Goal: Task Accomplishment & Management: Use online tool/utility

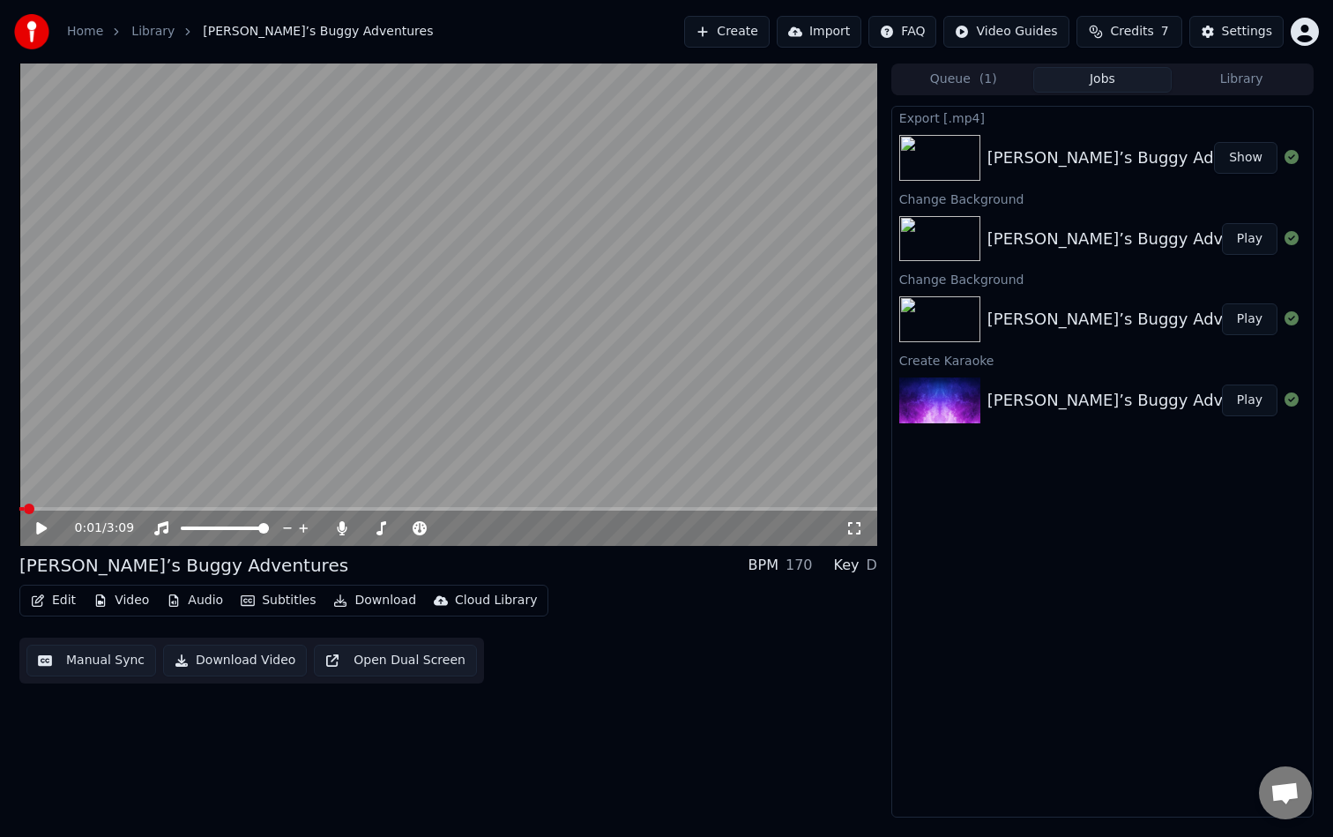
click at [140, 602] on button "Video" at bounding box center [121, 600] width 70 height 25
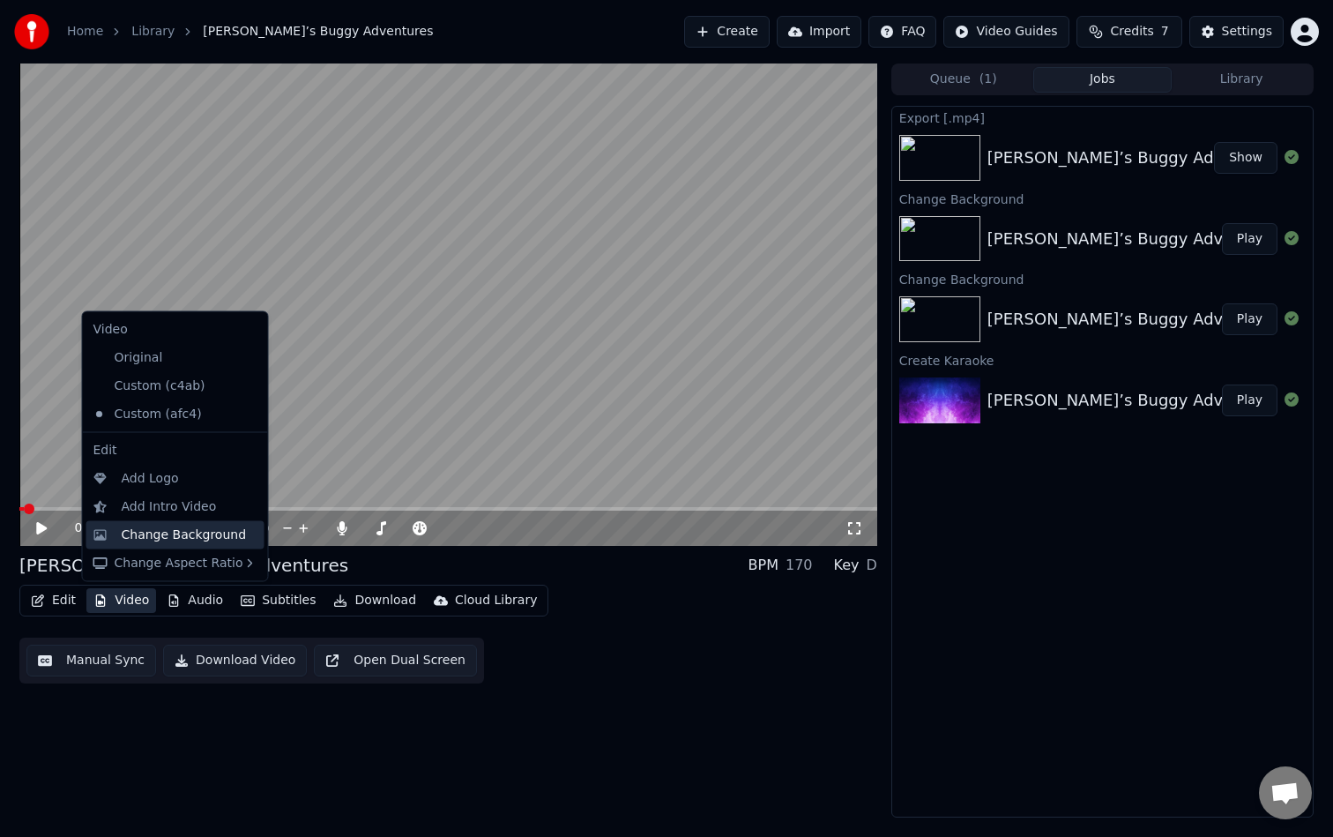
click at [182, 530] on div "Change Background" at bounding box center [184, 535] width 125 height 18
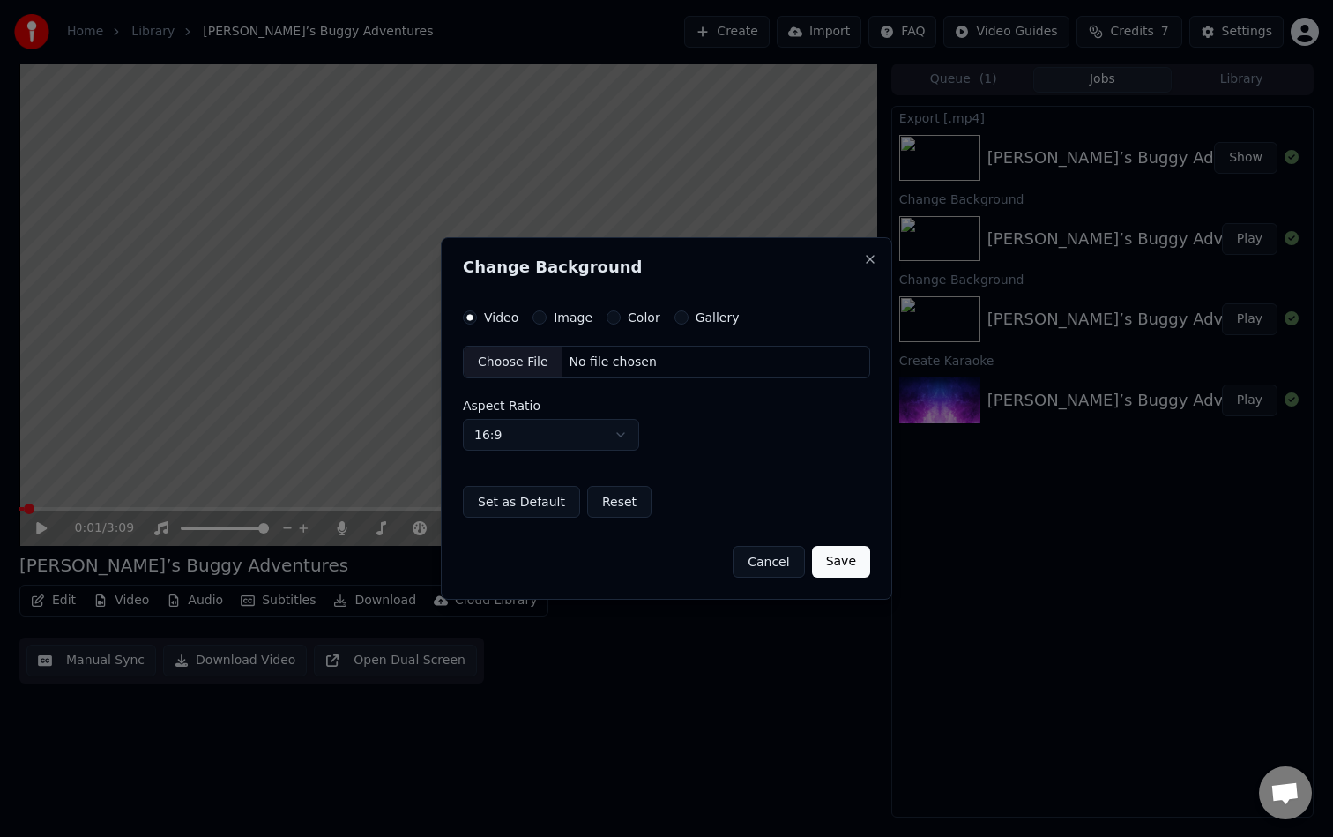
click at [568, 321] on label "Image" at bounding box center [573, 317] width 39 height 12
click at [547, 321] on button "Image" at bounding box center [540, 317] width 14 height 14
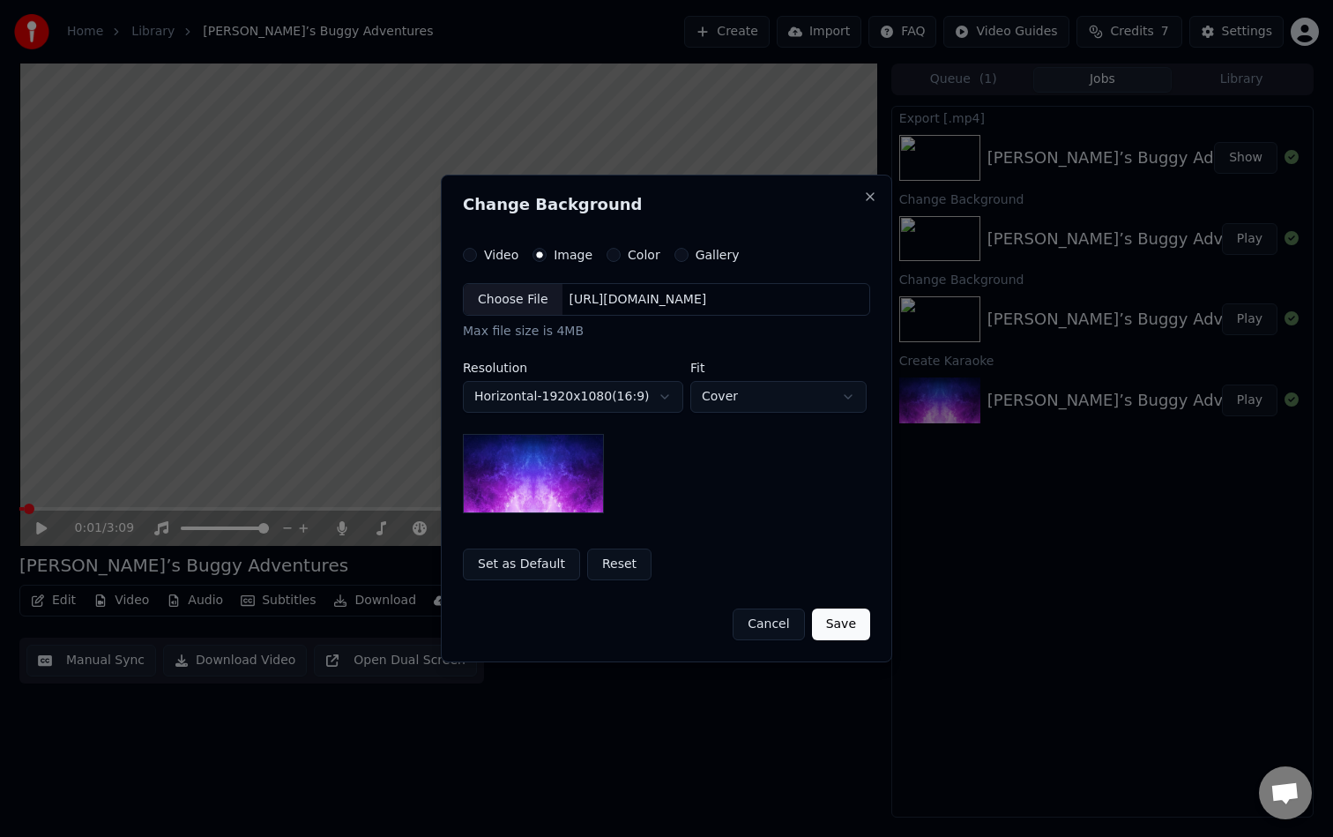
click at [514, 299] on div "Choose File" at bounding box center [513, 300] width 99 height 32
click at [851, 629] on button "Save" at bounding box center [841, 625] width 58 height 32
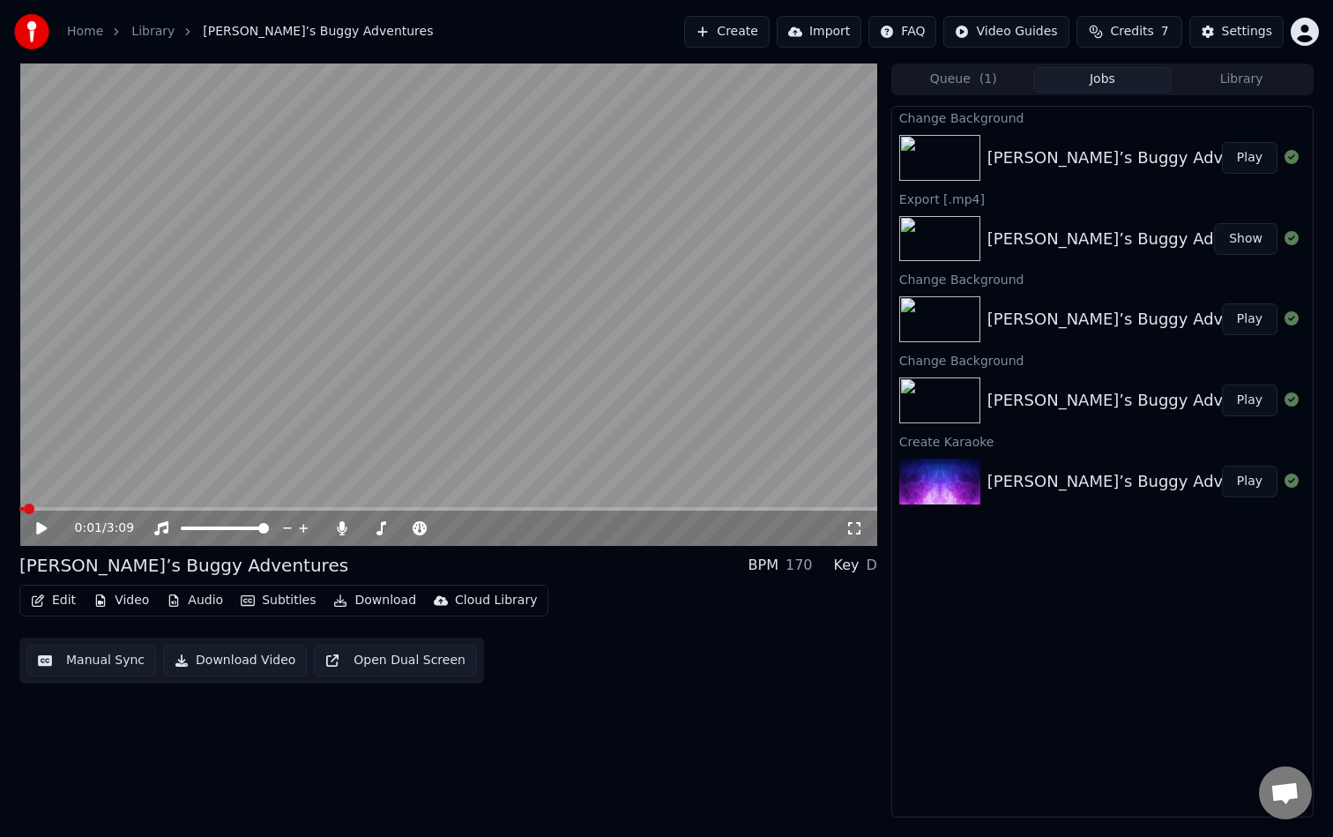
click at [1239, 165] on button "Play" at bounding box center [1250, 158] width 56 height 32
click at [572, 338] on video at bounding box center [448, 304] width 858 height 482
click at [389, 603] on button "Download" at bounding box center [374, 600] width 97 height 25
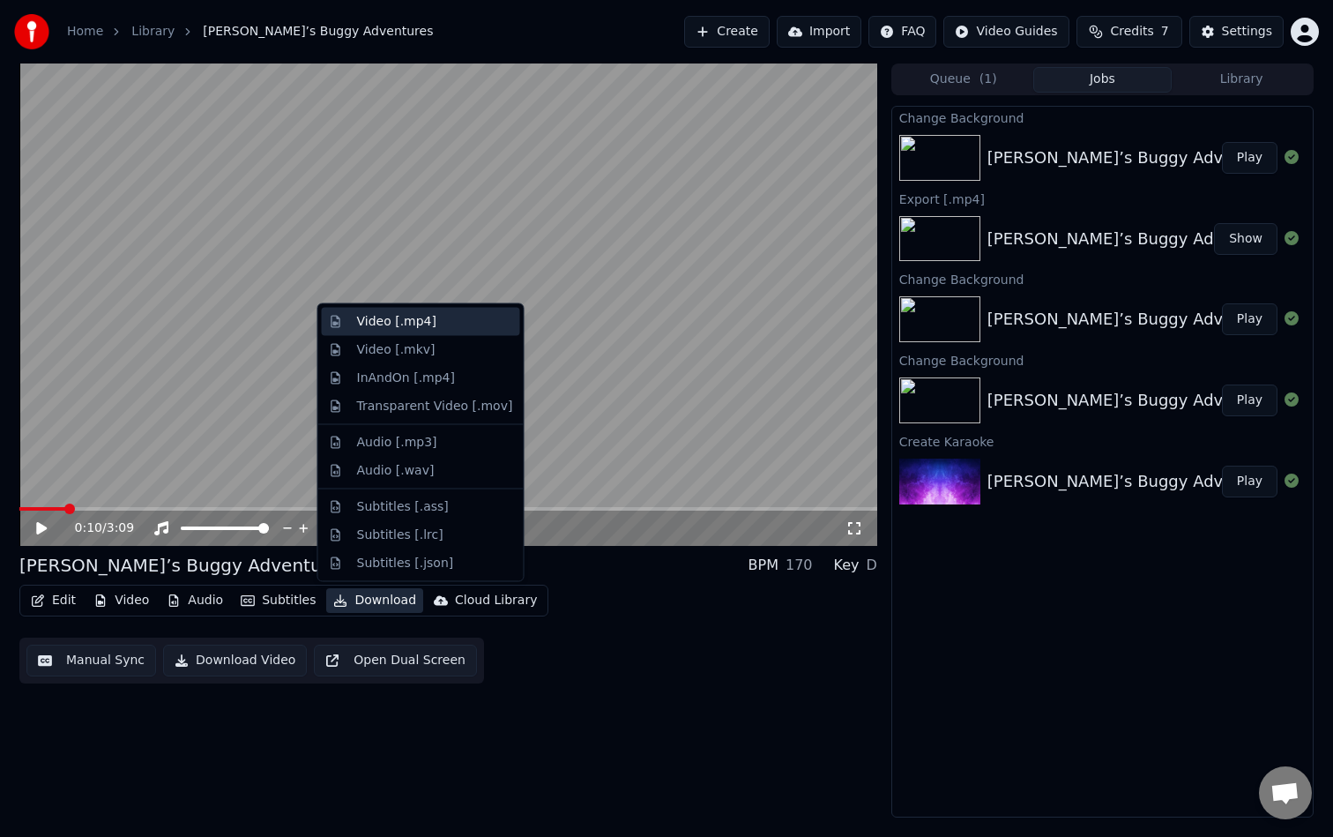
click at [442, 314] on div "Video [.mp4]" at bounding box center [435, 322] width 156 height 18
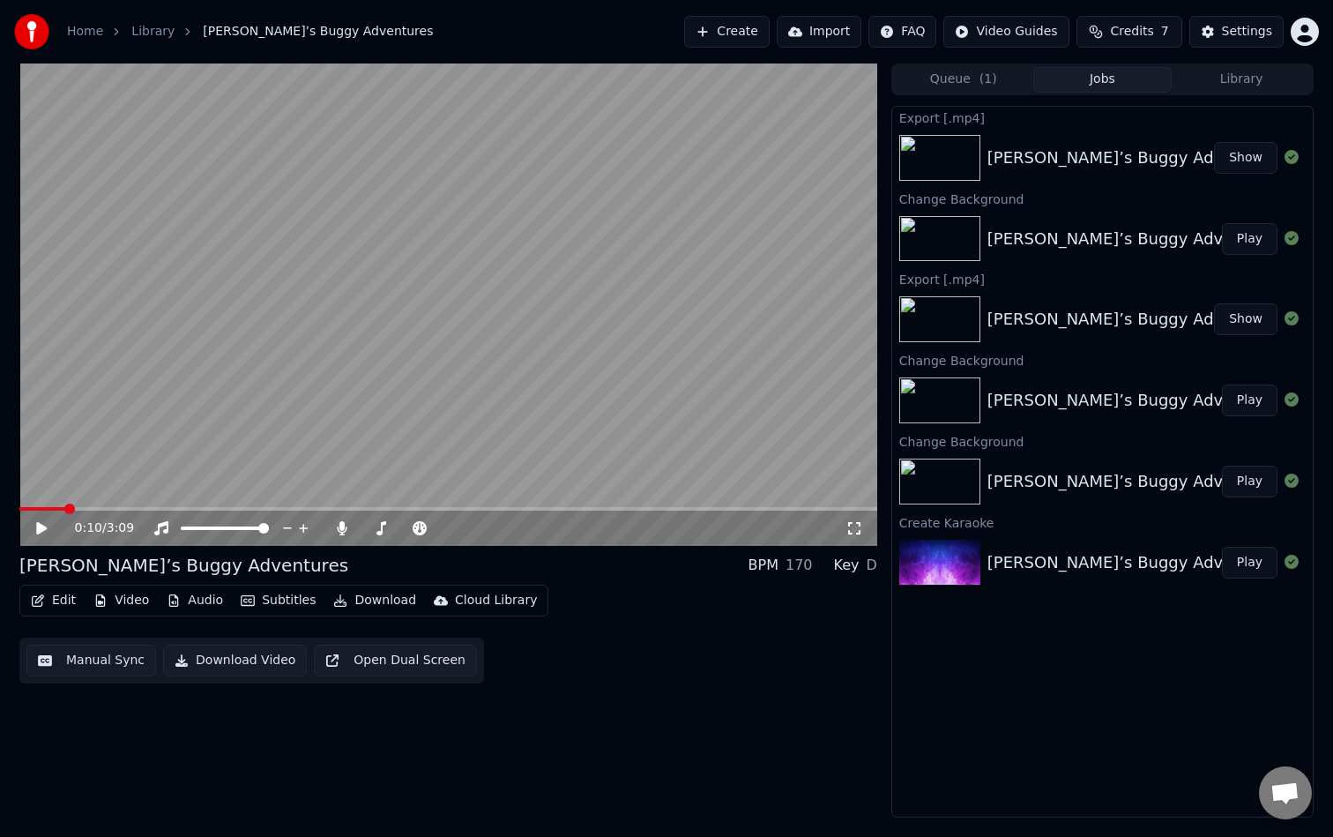
click at [1242, 153] on button "Show" at bounding box center [1245, 158] width 63 height 32
click at [743, 33] on button "Create" at bounding box center [727, 32] width 86 height 32
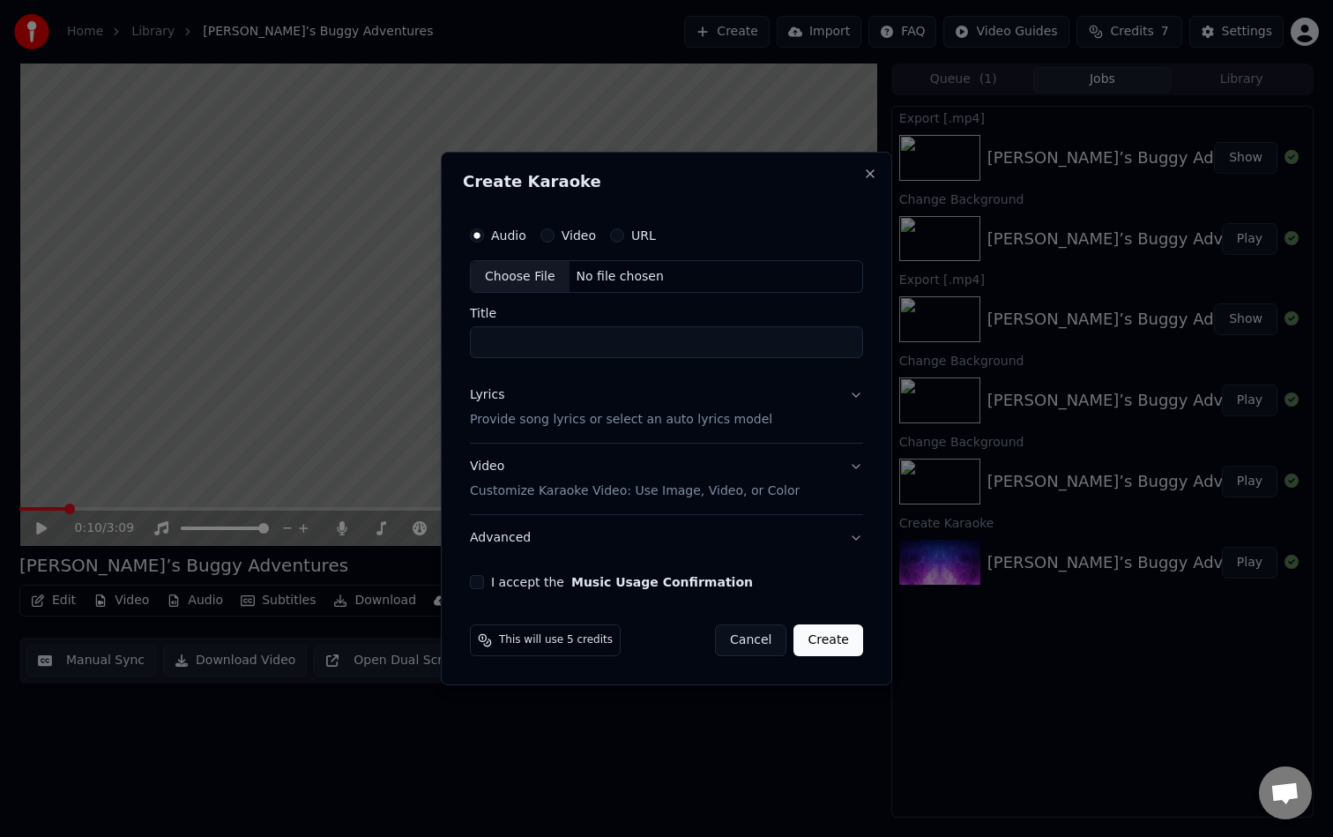
click at [547, 233] on button "Video" at bounding box center [548, 235] width 14 height 14
click at [499, 233] on label "Audio" at bounding box center [508, 235] width 35 height 12
click at [484, 233] on button "Audio" at bounding box center [477, 235] width 14 height 14
click at [521, 273] on div "Choose File" at bounding box center [520, 277] width 99 height 32
type input "**********"
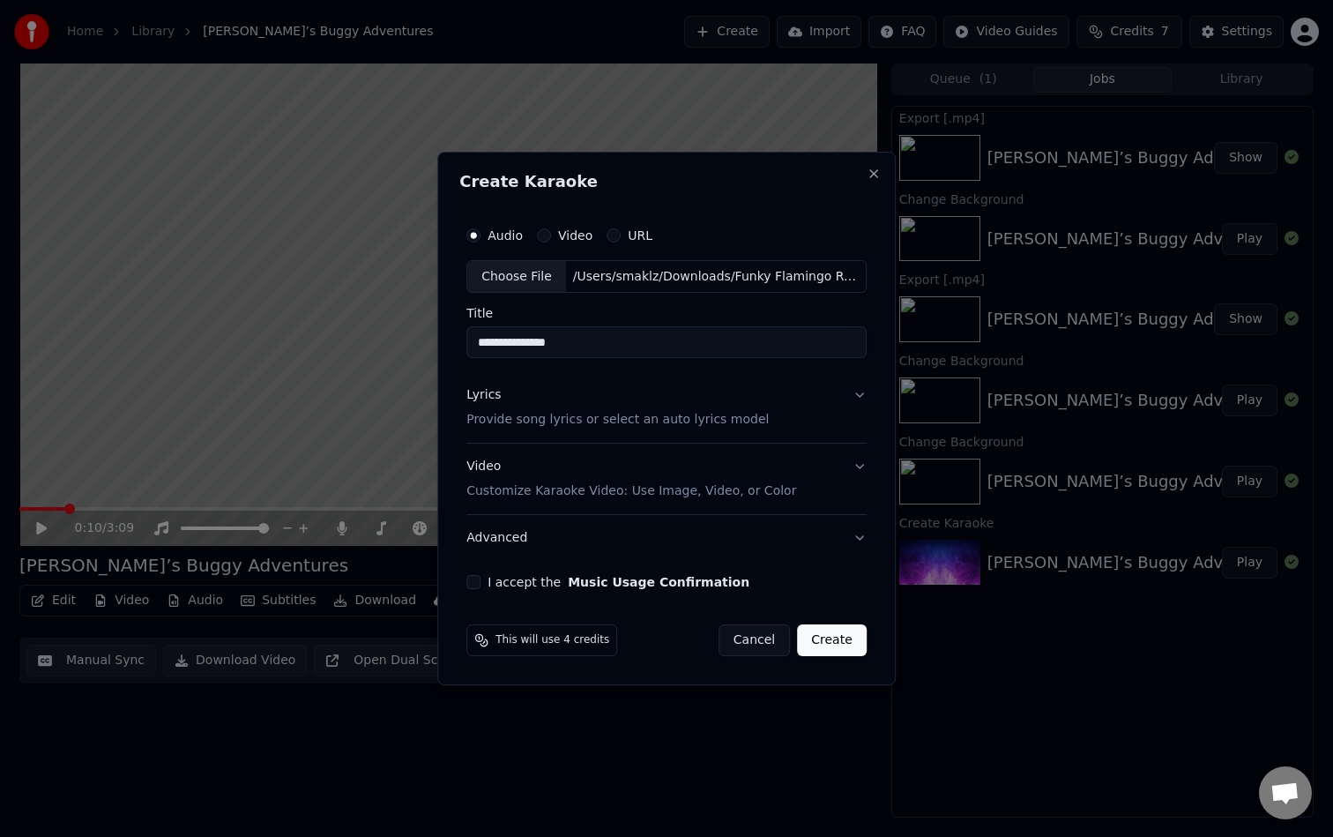
click at [712, 413] on p "Provide song lyrics or select an auto lyrics model" at bounding box center [618, 421] width 302 height 18
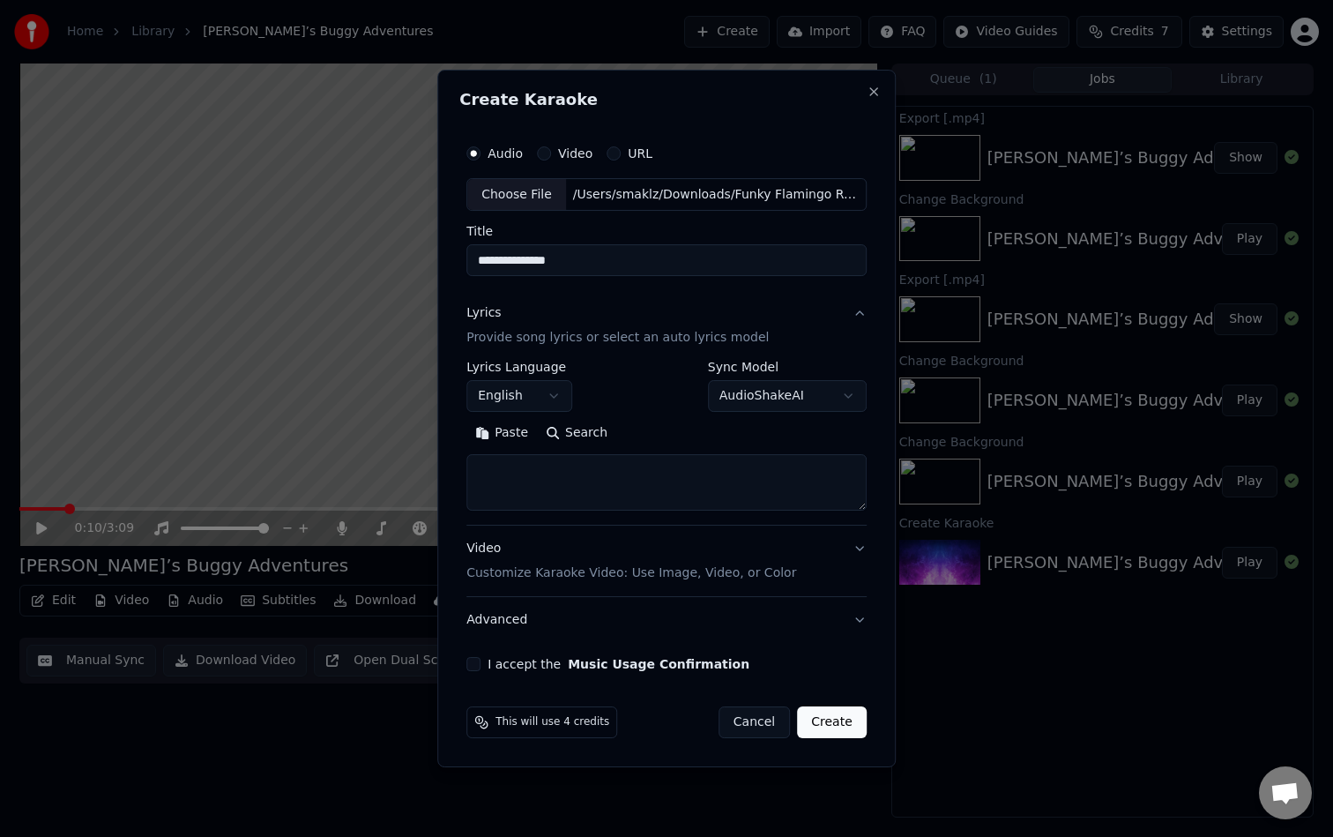
click at [757, 404] on body "**********" at bounding box center [666, 418] width 1333 height 837
select select "**********"
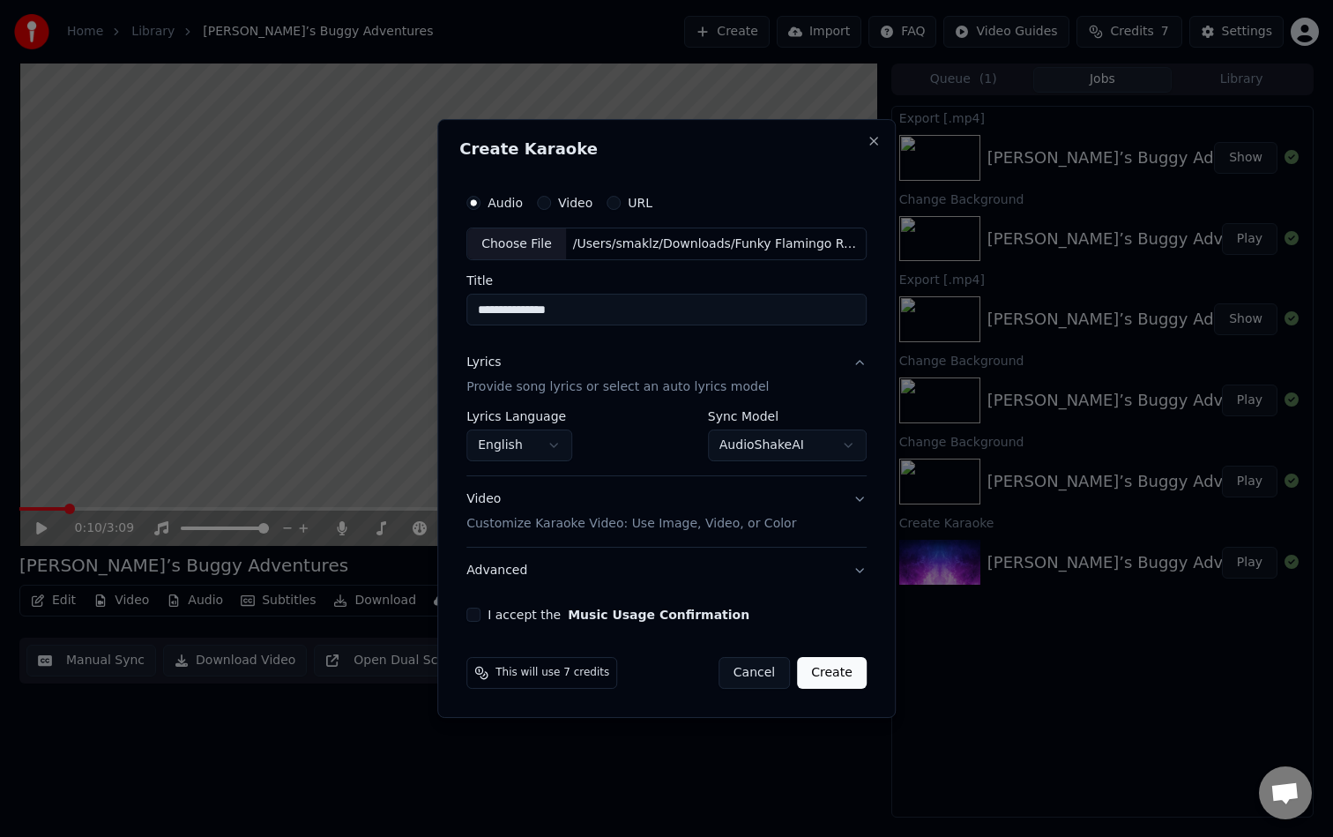
click at [839, 520] on button "Video Customize Karaoke Video: Use Image, Video, or Color" at bounding box center [667, 512] width 400 height 71
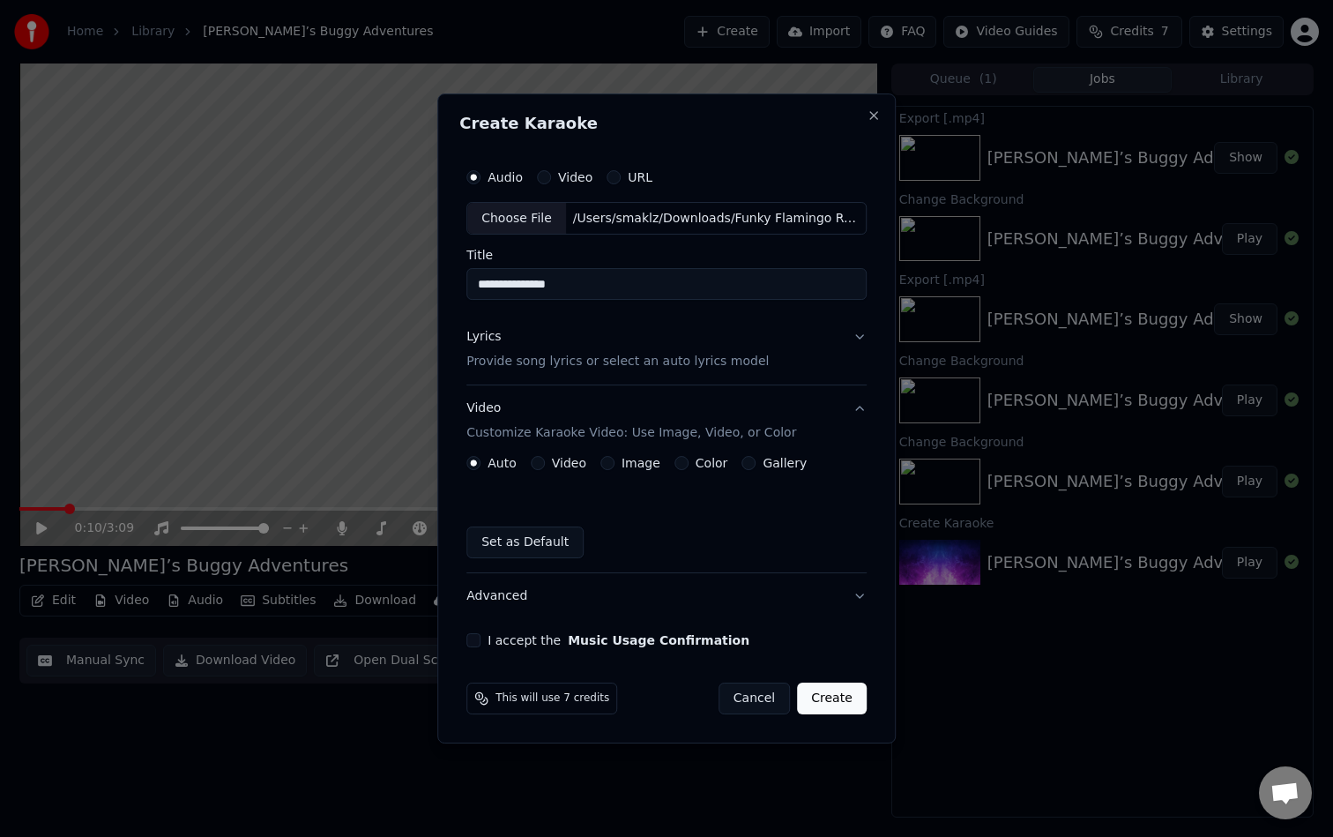
click at [564, 472] on div "Auto Video Image Color Gallery Set as Default" at bounding box center [667, 507] width 400 height 102
click at [617, 463] on div "Image" at bounding box center [631, 463] width 60 height 14
click at [605, 461] on button "Image" at bounding box center [608, 463] width 14 height 14
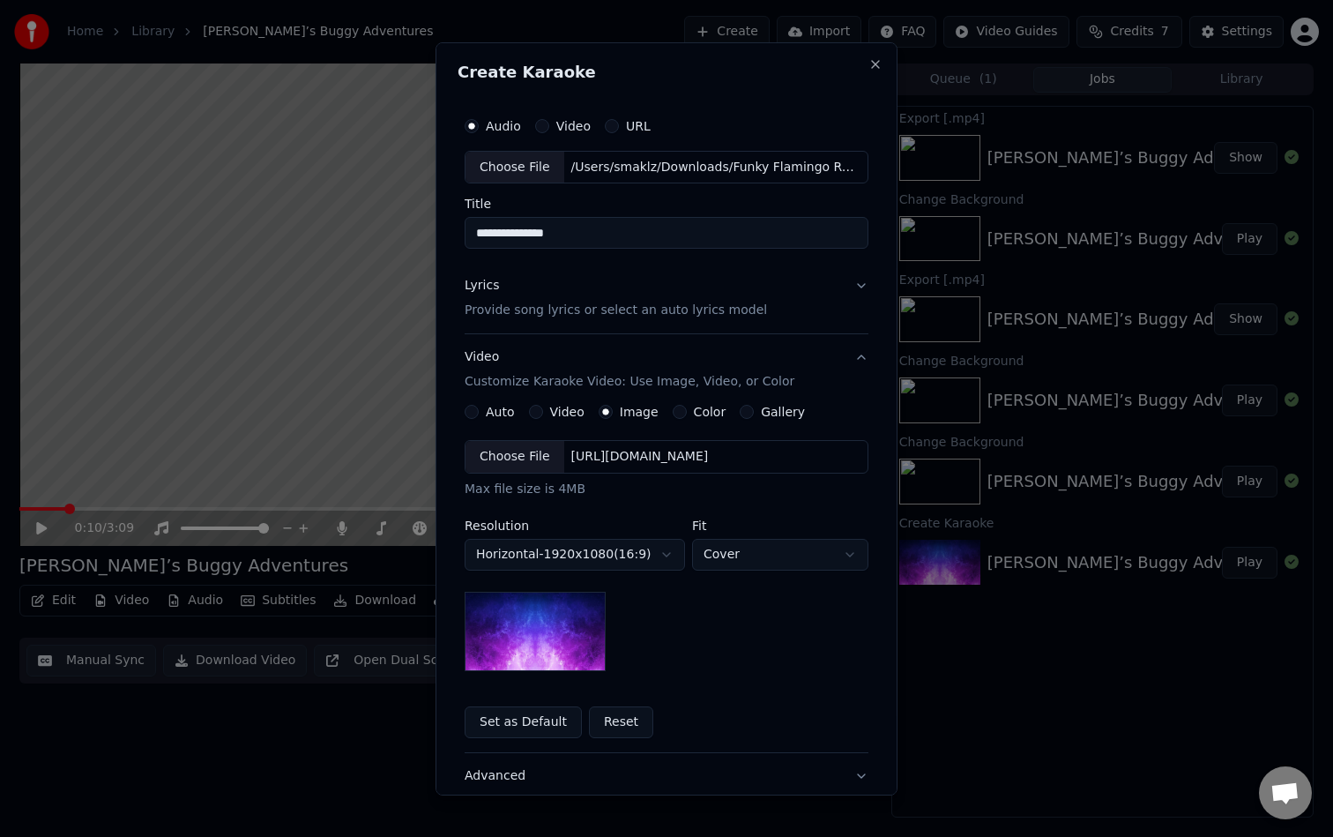
click at [526, 449] on div "Choose File" at bounding box center [515, 457] width 99 height 32
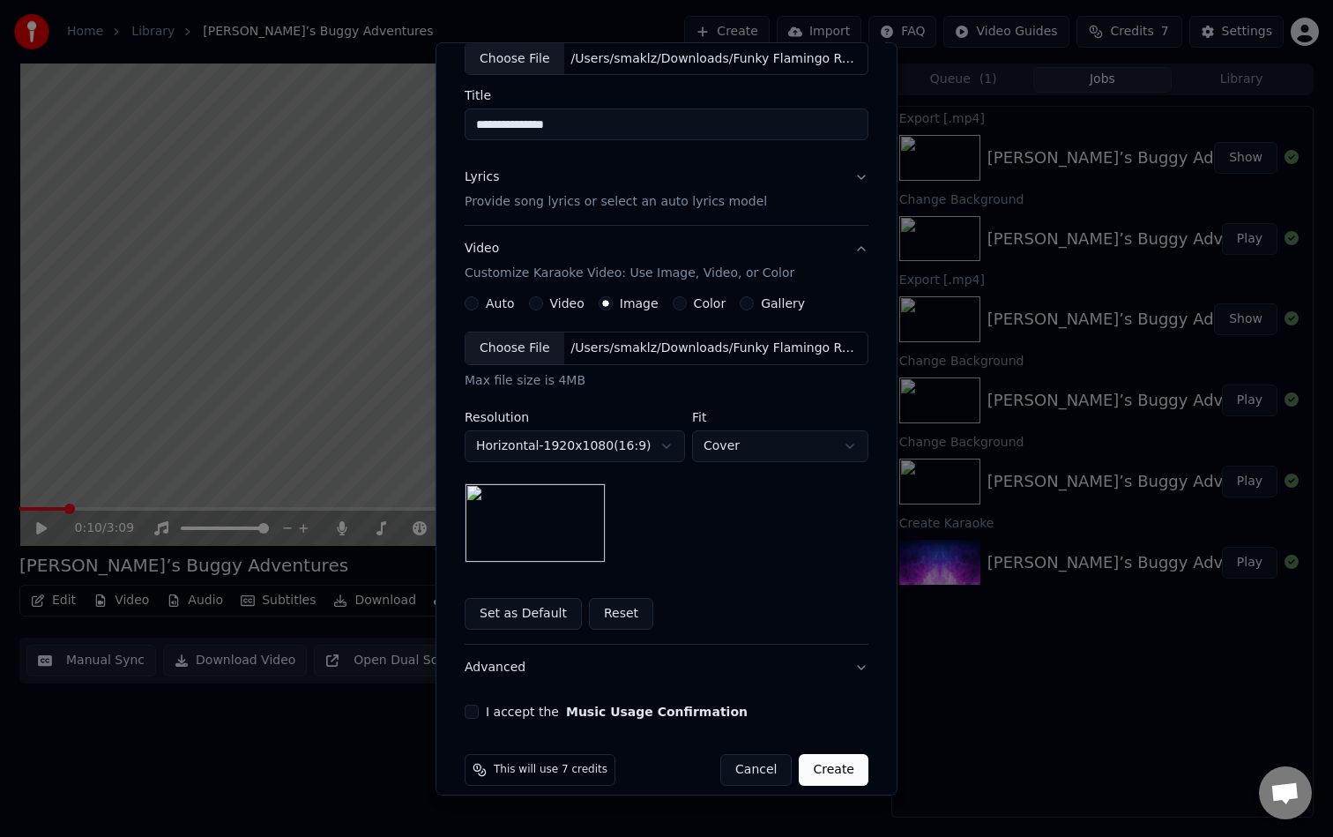
scroll to position [129, 0]
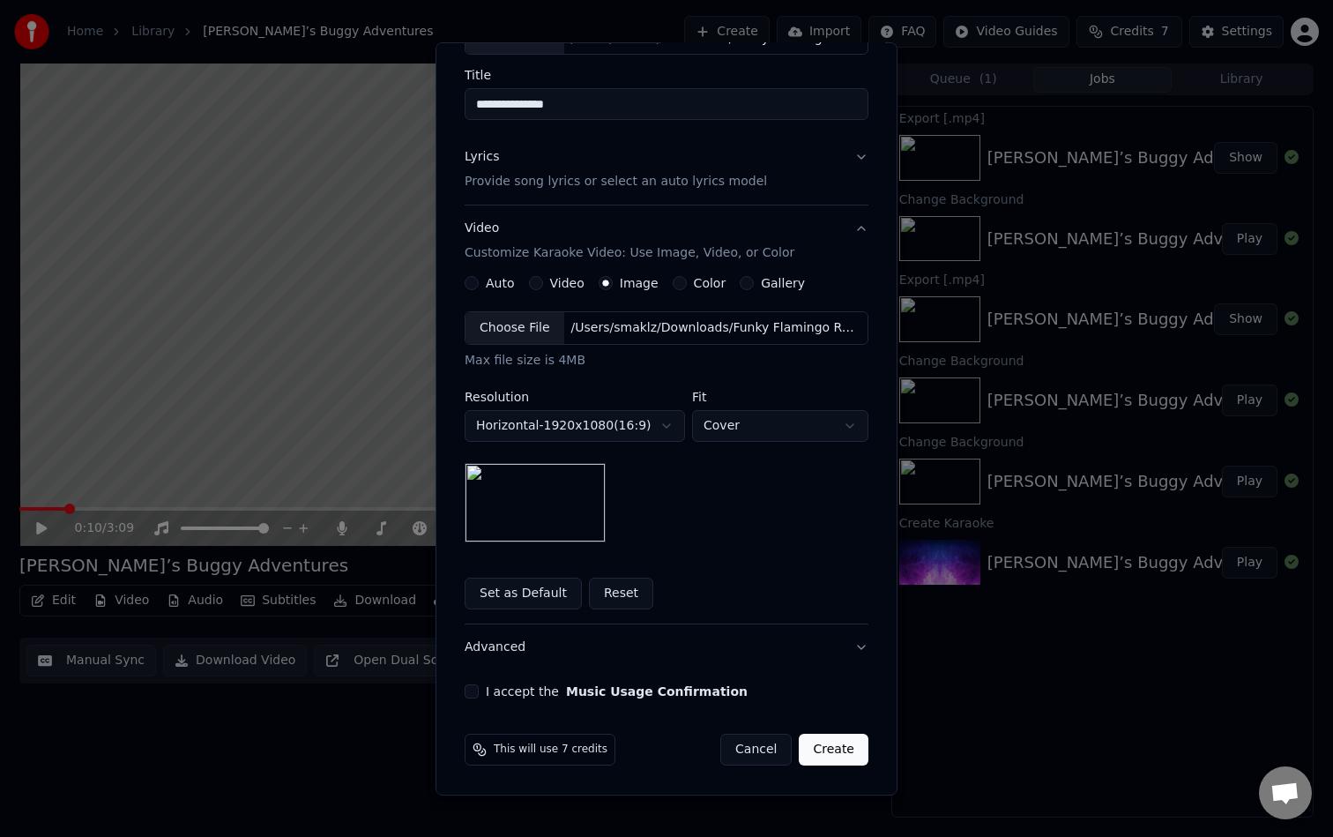
click at [474, 691] on button "I accept the Music Usage Confirmation" at bounding box center [472, 691] width 14 height 14
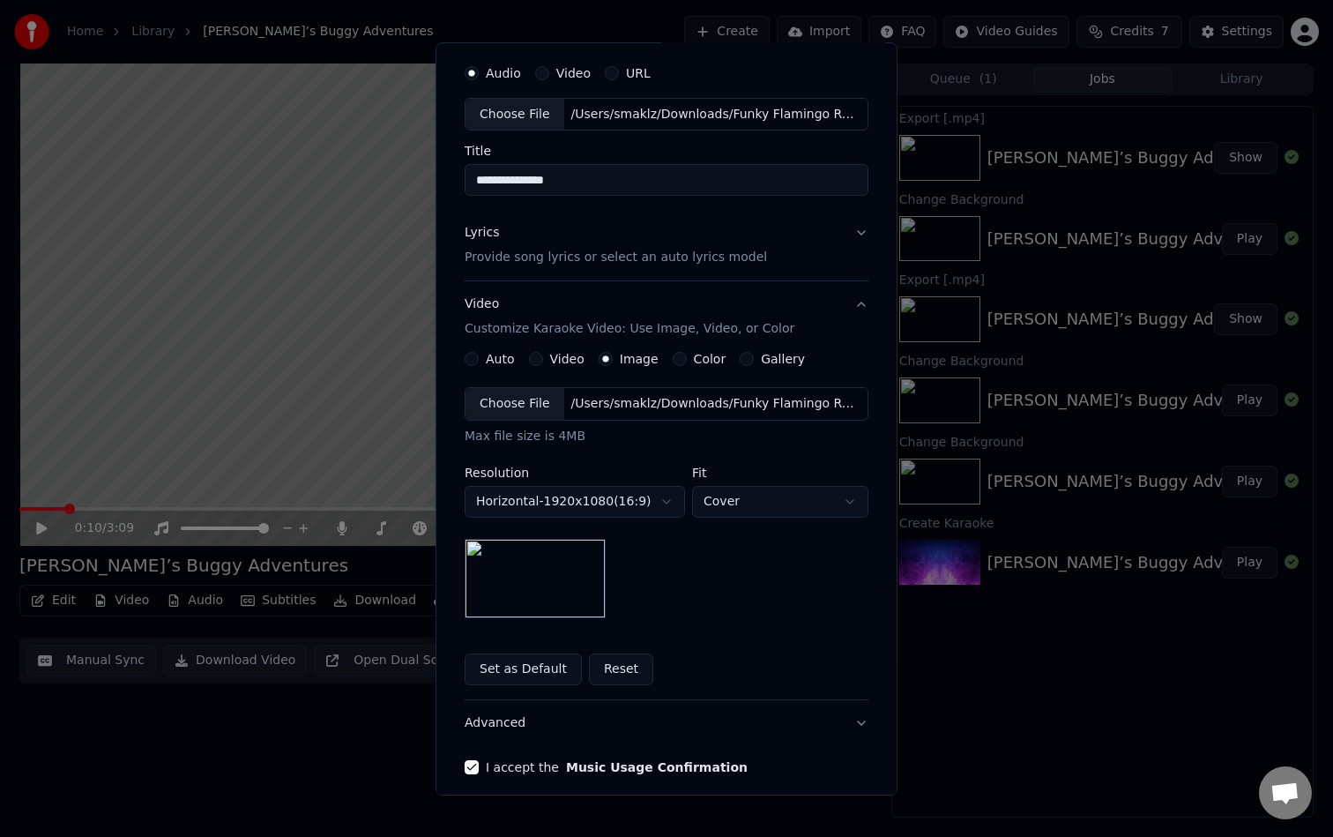
scroll to position [0, 0]
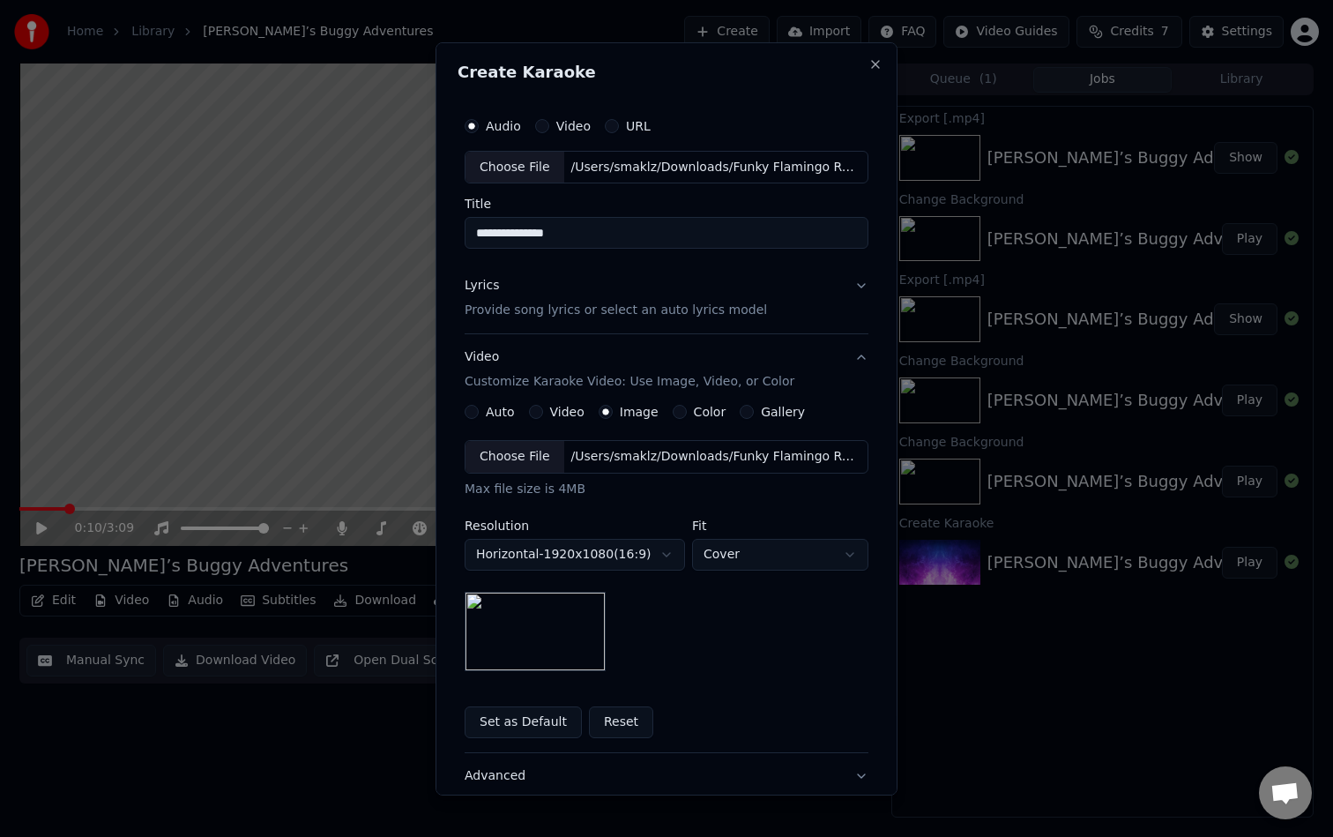
click at [838, 295] on button "Lyrics Provide song lyrics or select an auto lyrics model" at bounding box center [667, 298] width 404 height 71
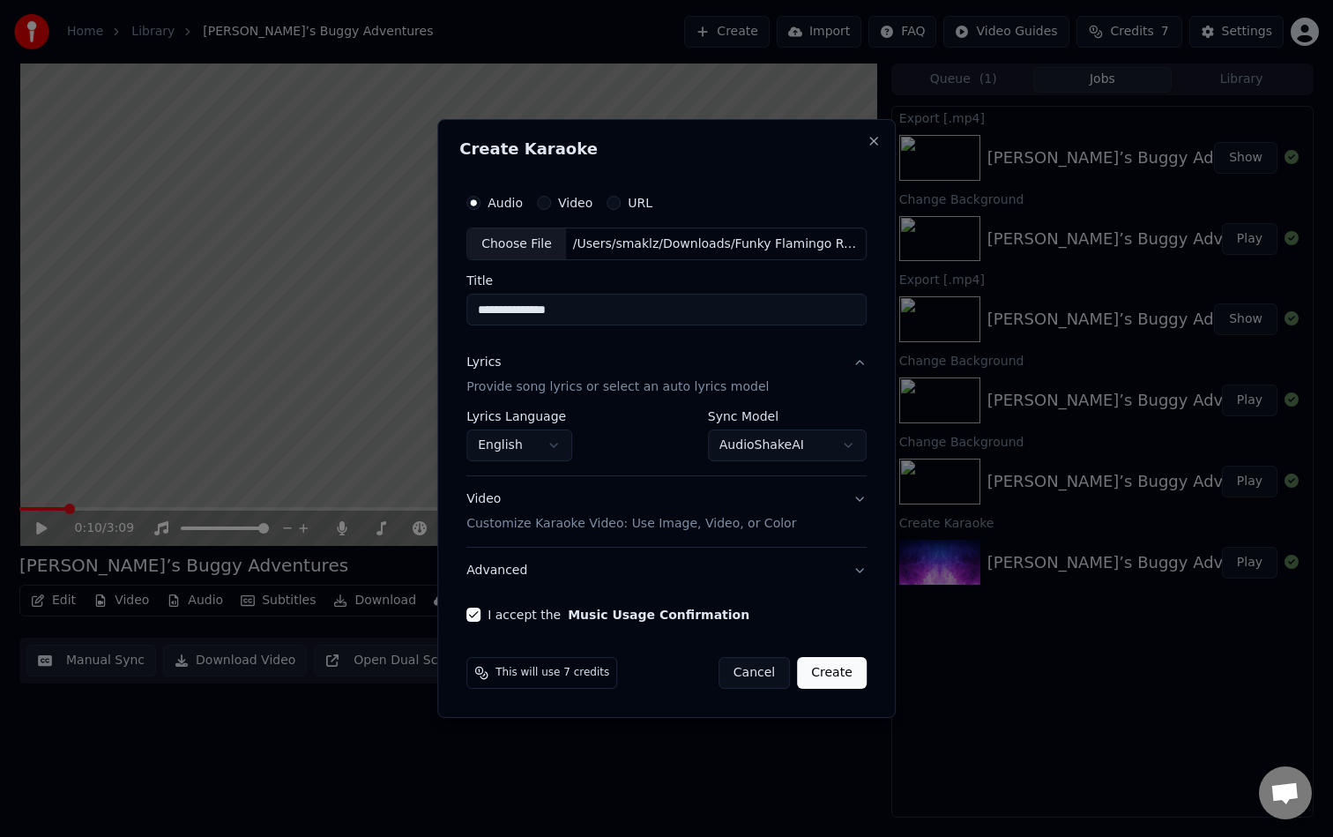
click at [839, 676] on button "Create" at bounding box center [832, 673] width 70 height 32
select select "**********"
select select
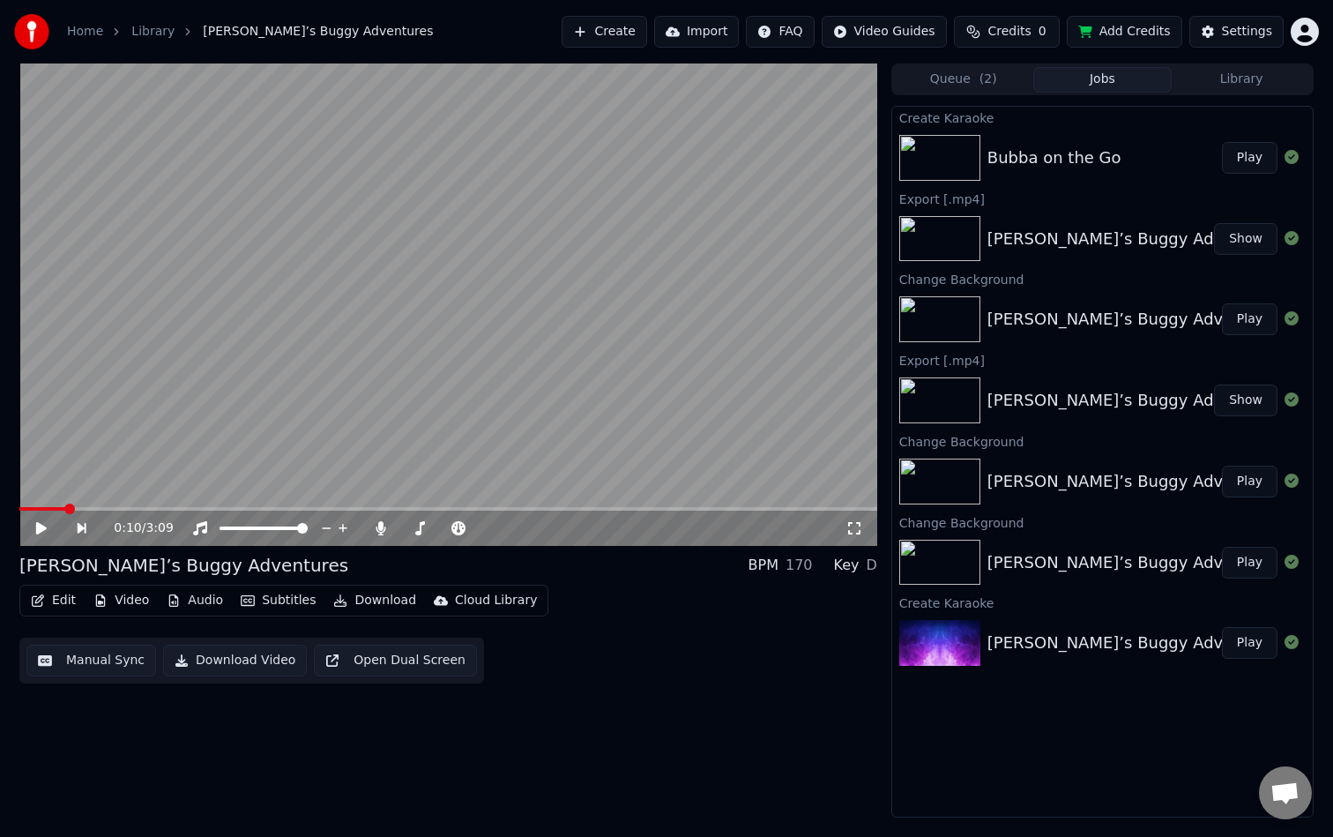
click at [1265, 167] on button "Play" at bounding box center [1250, 158] width 56 height 32
click at [611, 269] on video at bounding box center [448, 304] width 858 height 482
click at [433, 377] on video at bounding box center [448, 304] width 858 height 482
click at [383, 381] on video at bounding box center [448, 304] width 858 height 482
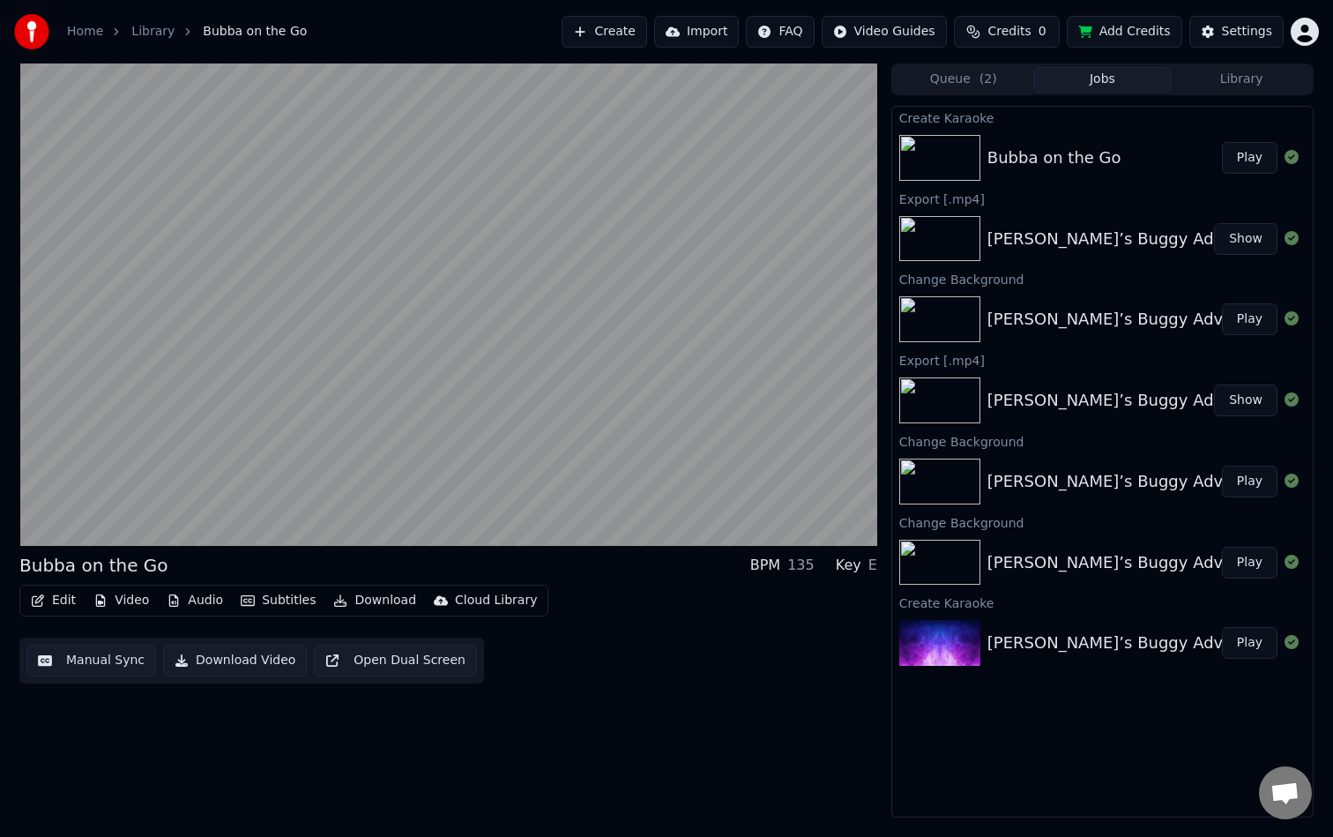
click at [721, 418] on video at bounding box center [448, 304] width 858 height 482
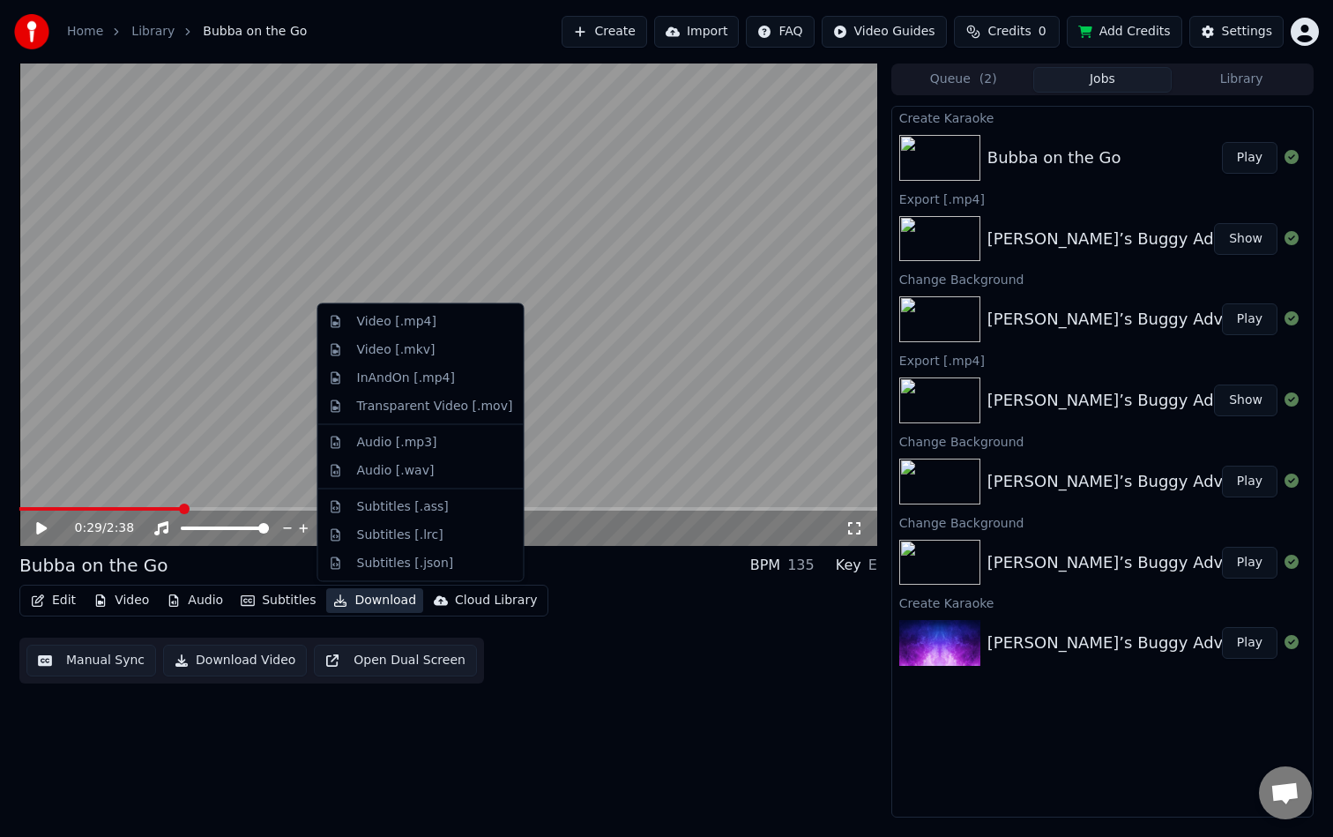
click at [352, 604] on button "Download" at bounding box center [374, 600] width 97 height 25
click at [453, 320] on div "Video [.mp4]" at bounding box center [435, 322] width 156 height 18
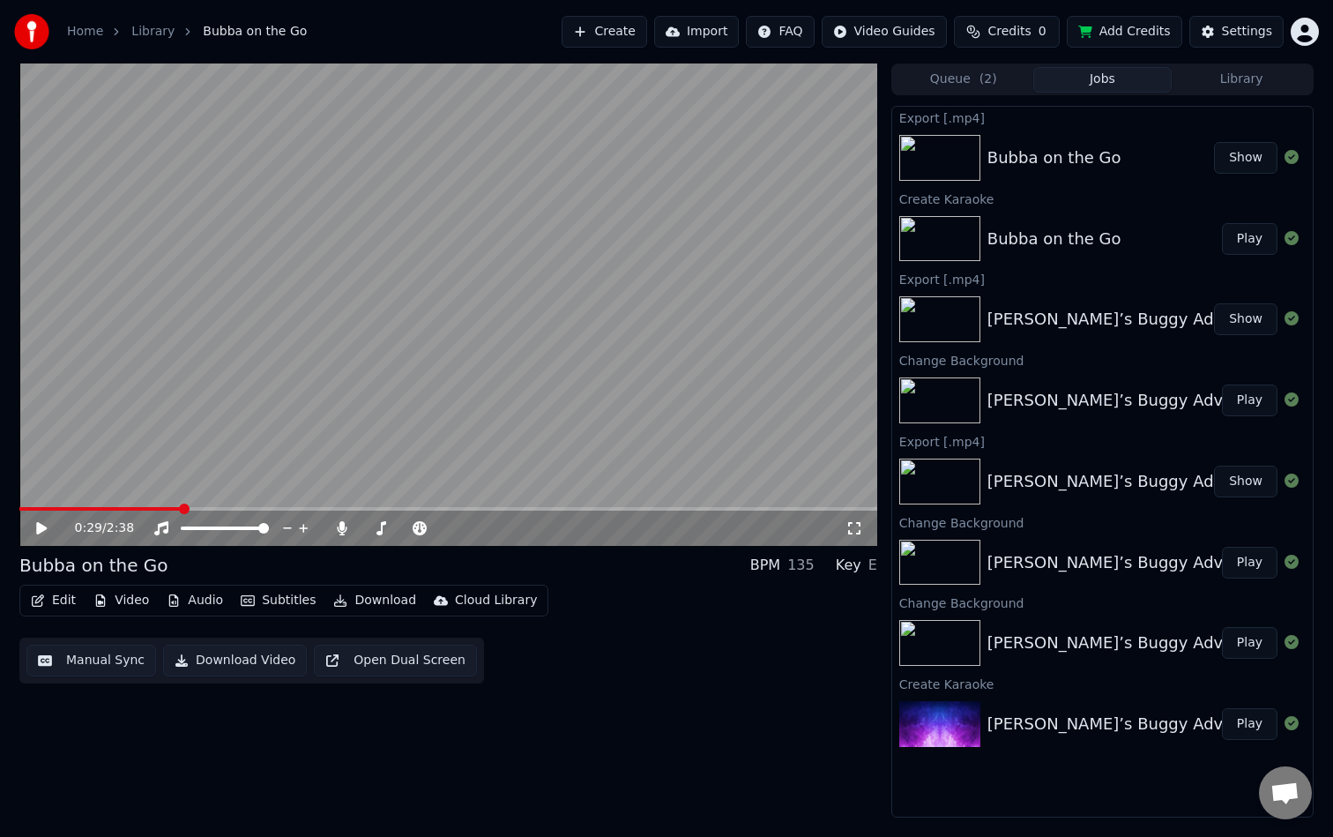
click at [1244, 158] on button "Show" at bounding box center [1245, 158] width 63 height 32
click at [1119, 35] on button "Add Credits" at bounding box center [1125, 32] width 116 height 32
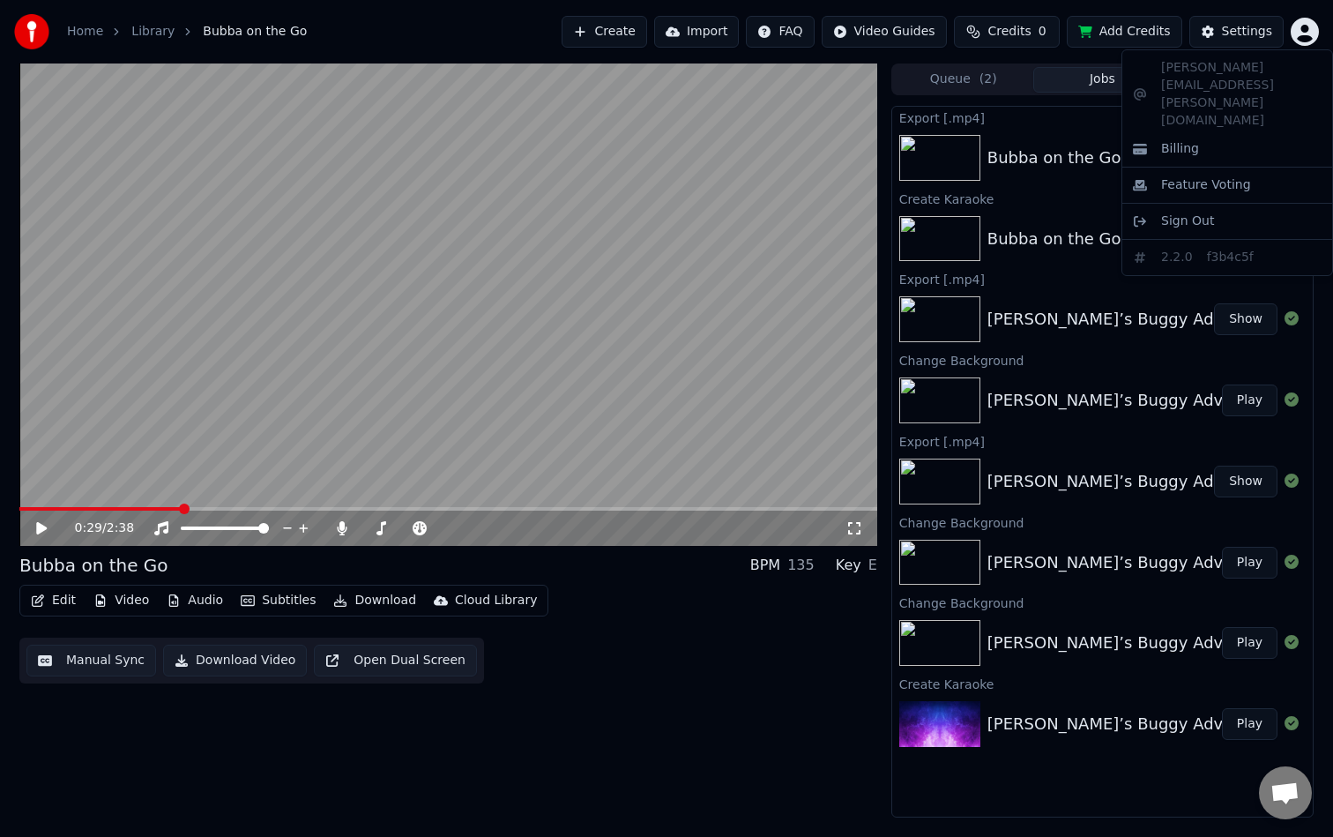
click at [1299, 29] on html "Home Library Bubba on the Go Create Import FAQ Video Guides Credits 0 Add Credi…" at bounding box center [666, 418] width 1333 height 837
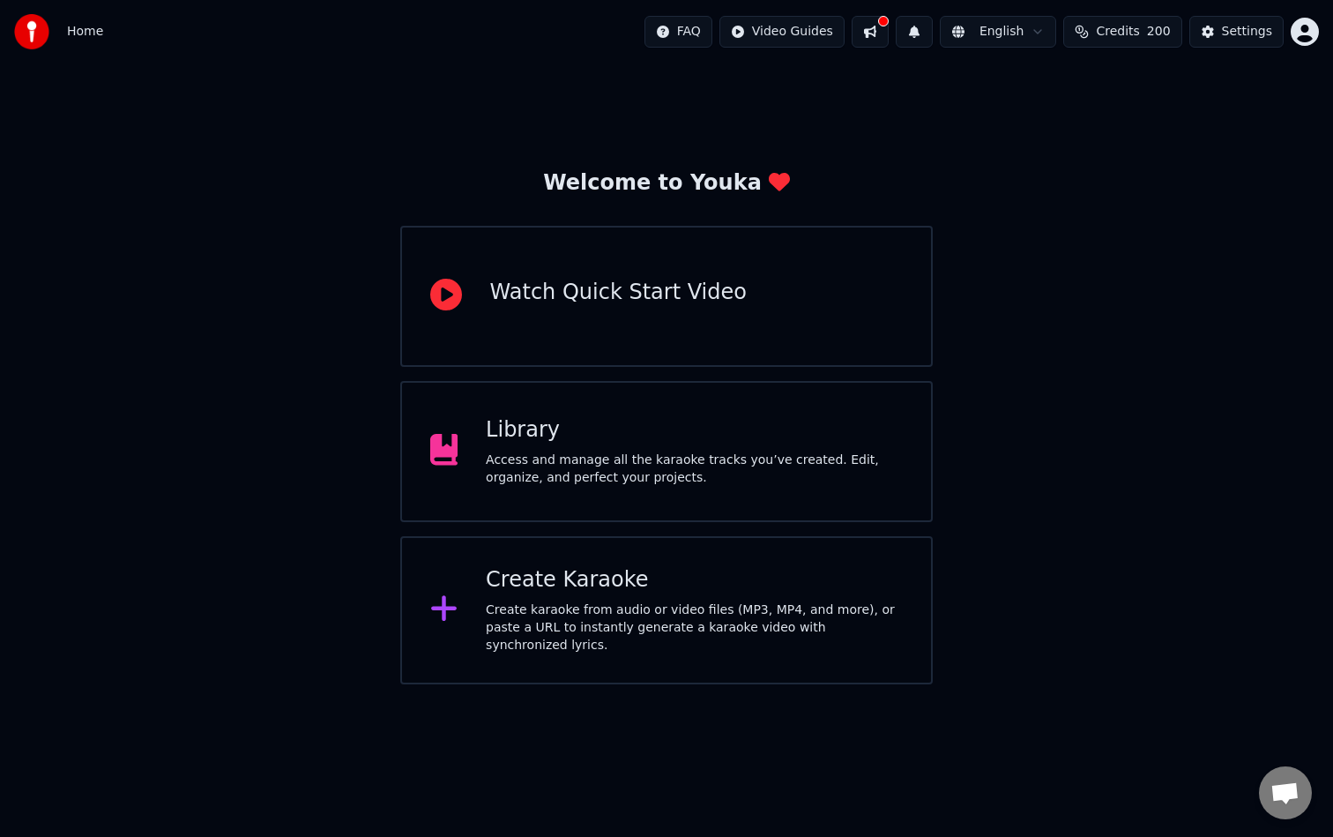
click at [820, 627] on div "Create karaoke from audio or video files (MP3, MP4, and more), or paste a URL t…" at bounding box center [694, 627] width 417 height 53
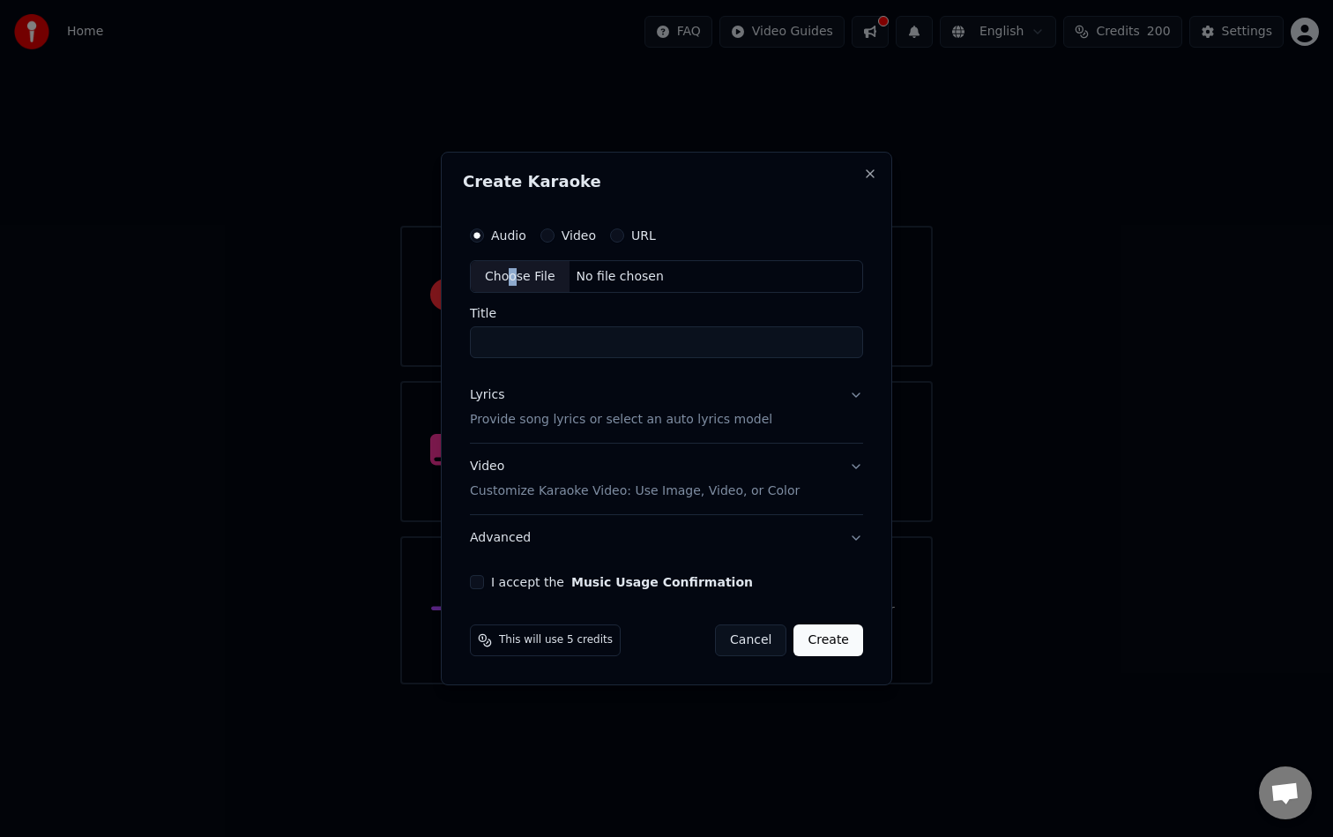
click at [512, 273] on div "Choose File" at bounding box center [520, 277] width 99 height 32
type input "**********"
click at [587, 414] on p "Provide song lyrics or select an auto lyrics model" at bounding box center [618, 421] width 302 height 18
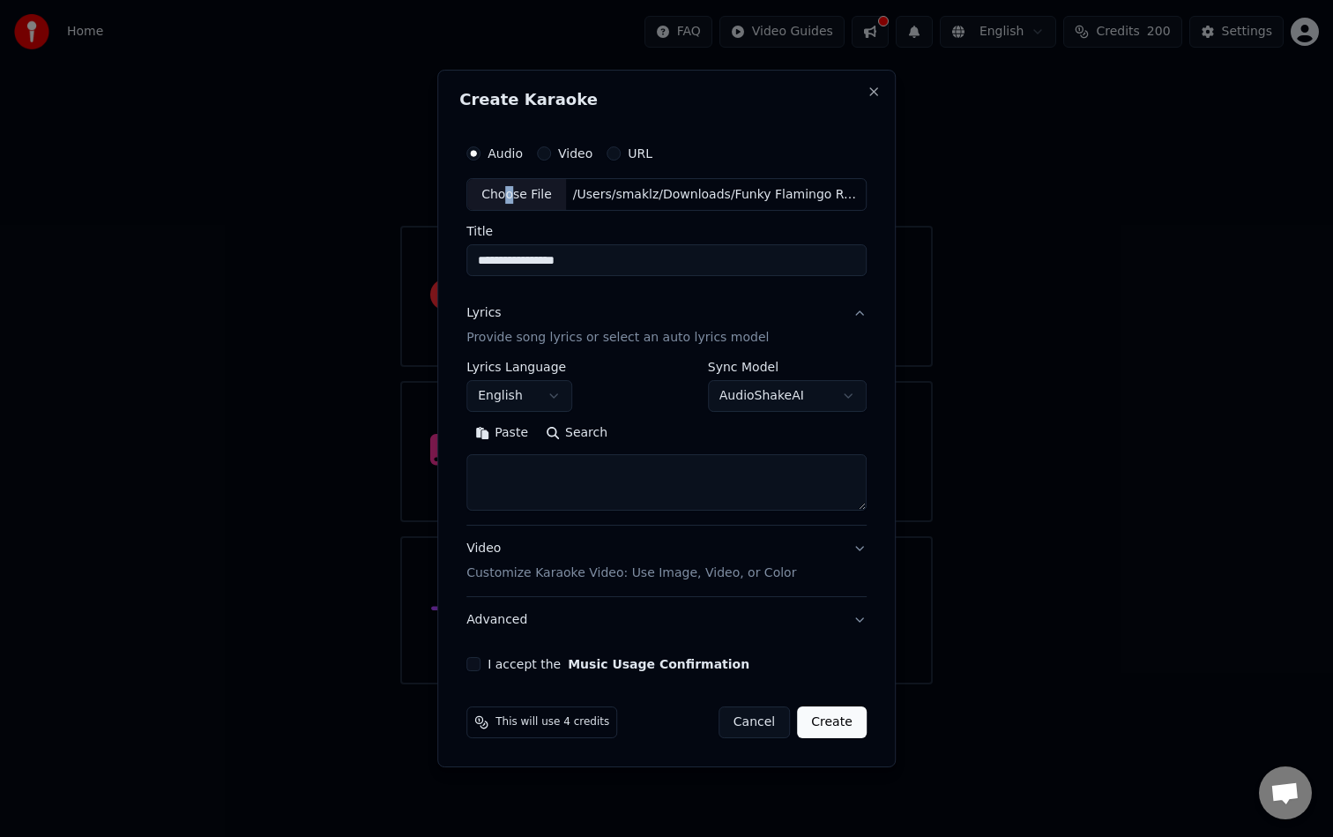
click at [785, 400] on body "**********" at bounding box center [666, 342] width 1333 height 684
select select "**********"
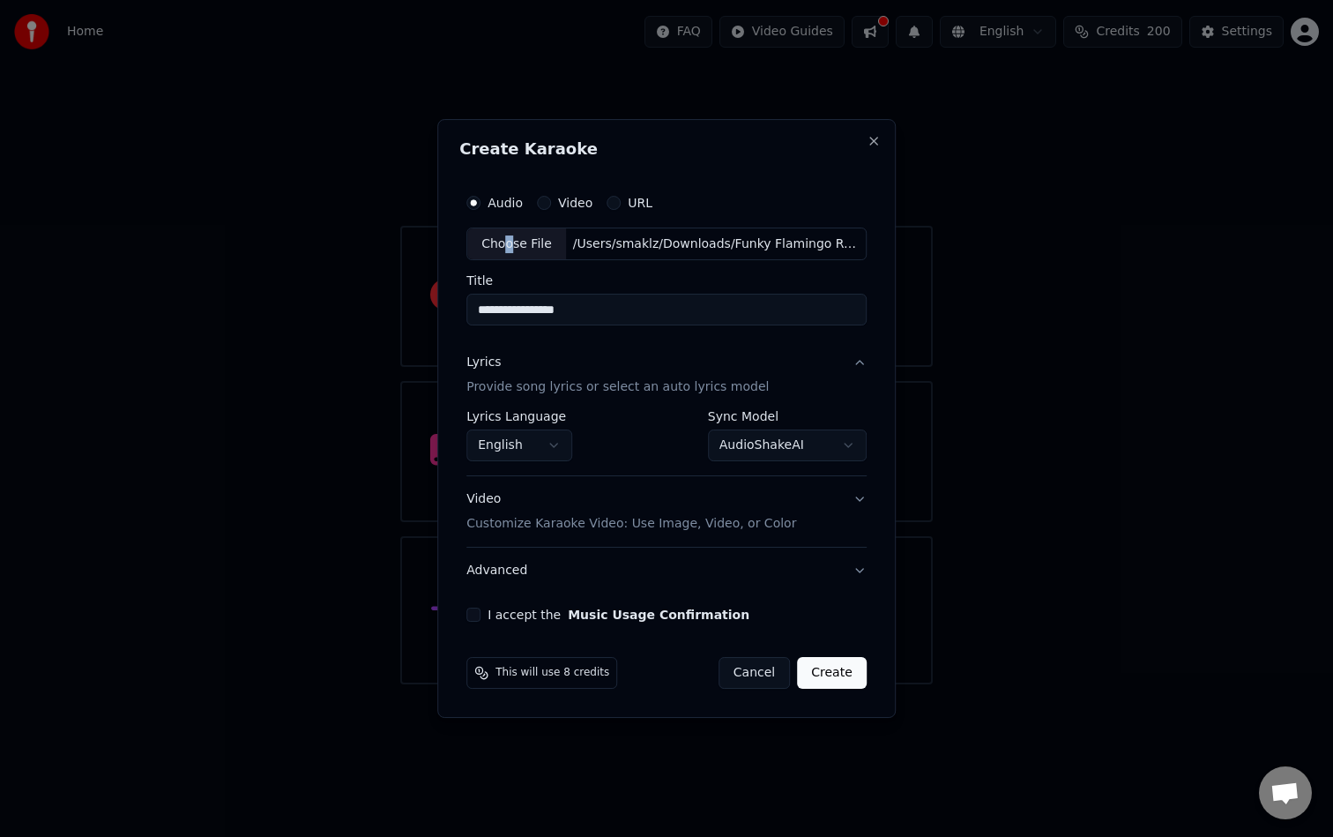
click at [503, 518] on p "Customize Karaoke Video: Use Image, Video, or Color" at bounding box center [632, 524] width 330 height 18
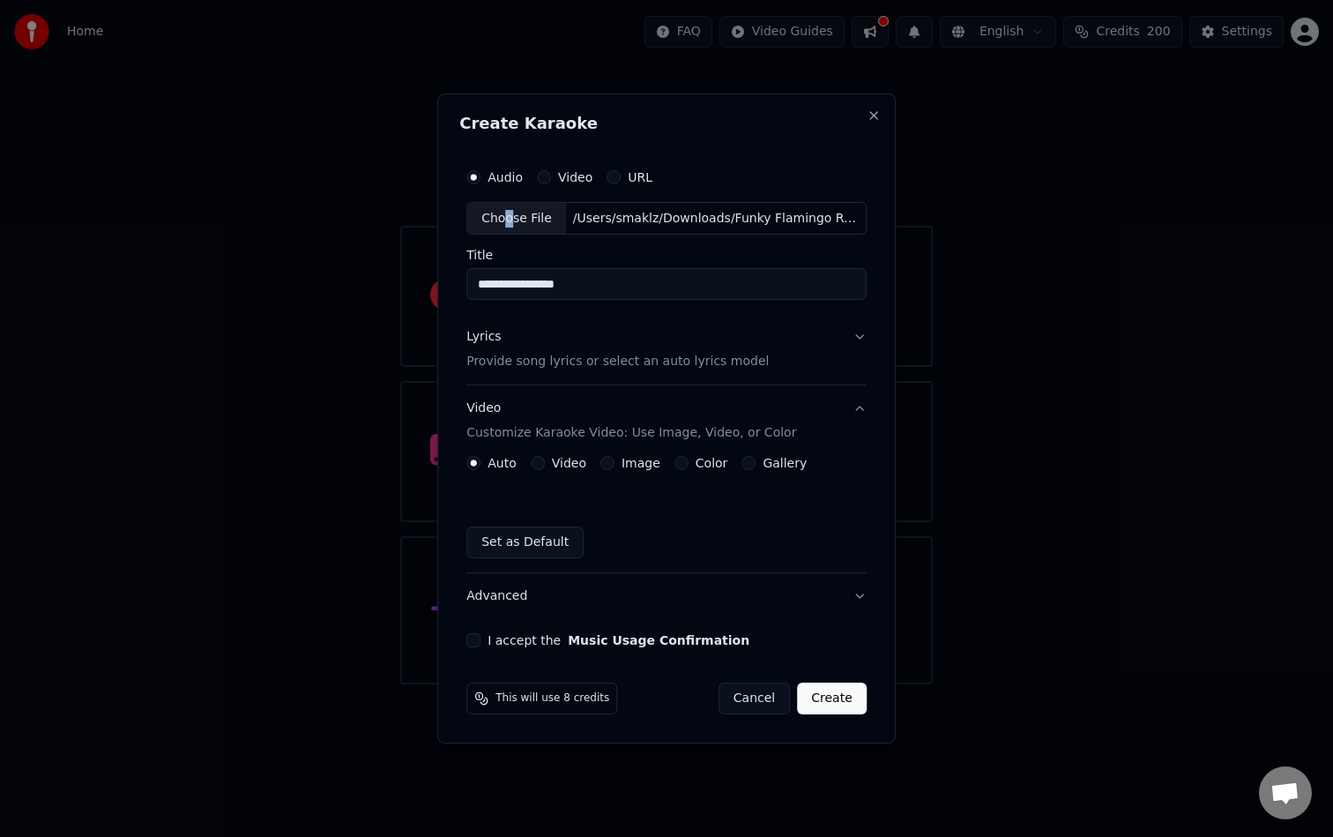
click at [632, 465] on label "Image" at bounding box center [641, 463] width 39 height 12
click at [615, 465] on button "Image" at bounding box center [608, 463] width 14 height 14
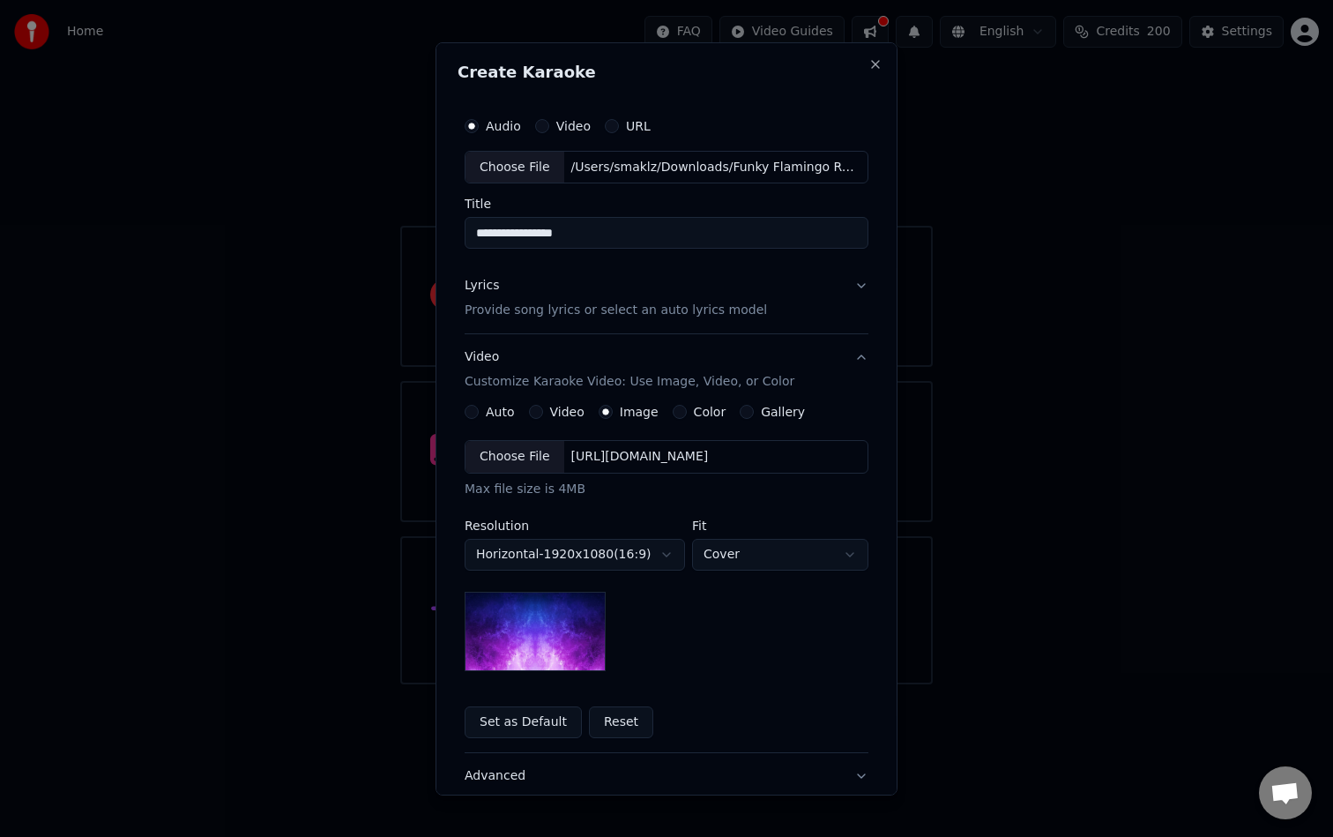
click at [538, 449] on div "Choose File" at bounding box center [515, 457] width 99 height 32
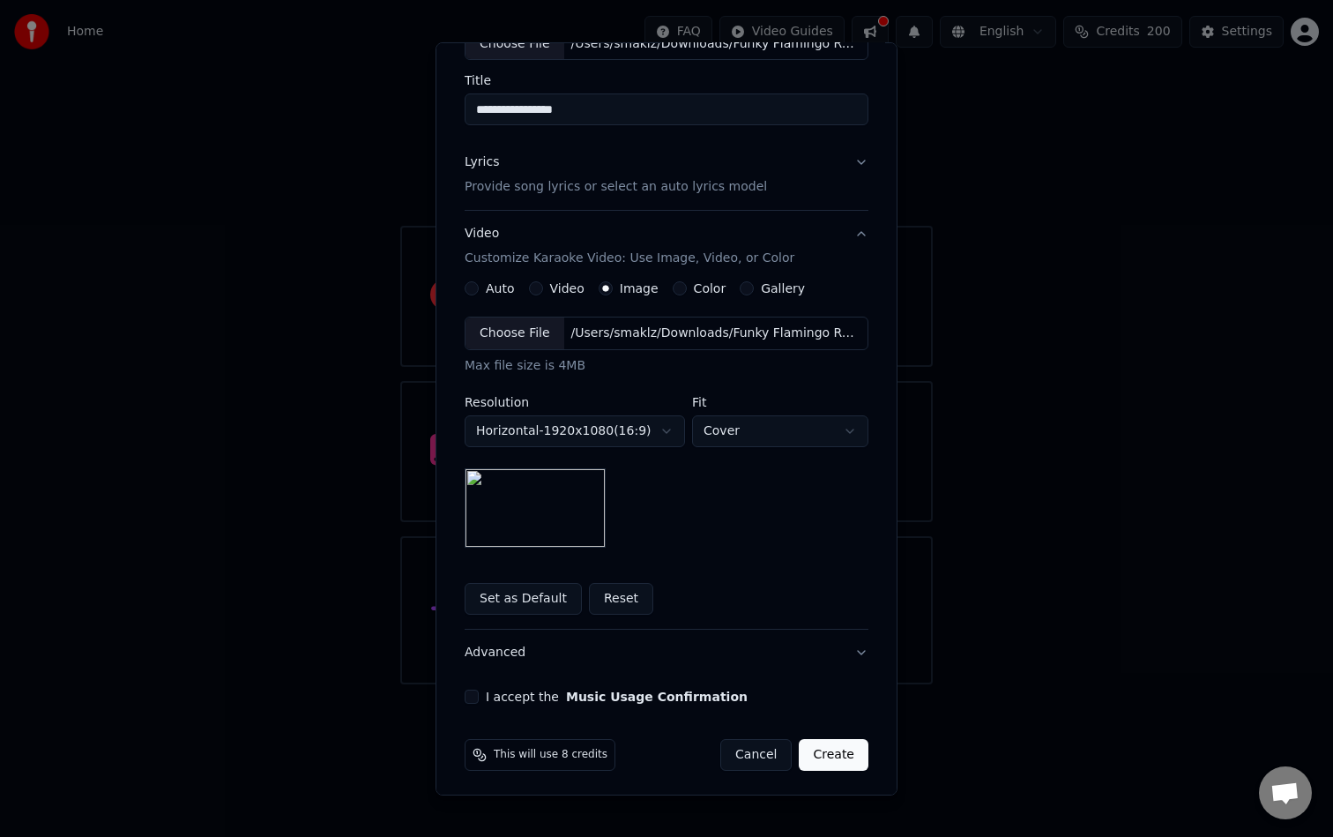
scroll to position [129, 0]
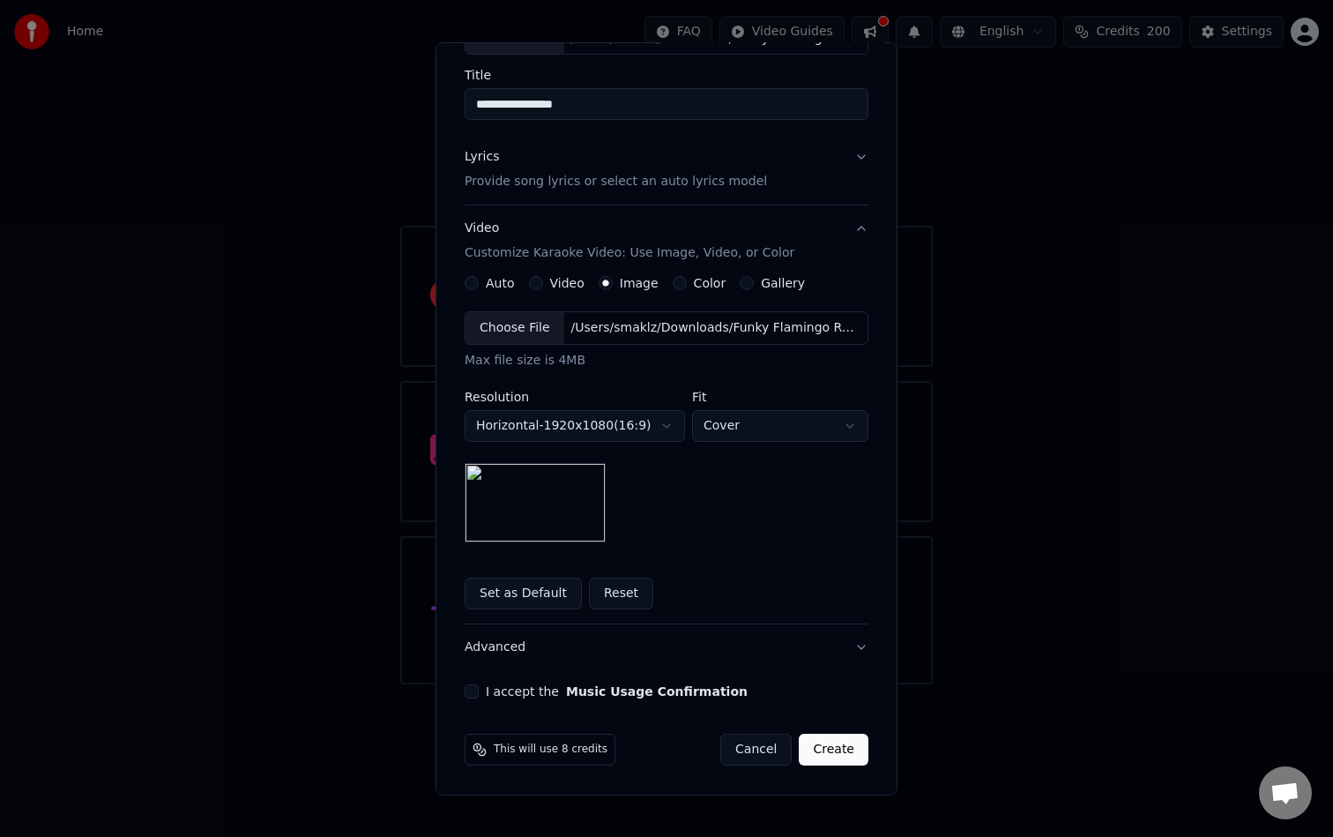
click at [481, 696] on div "I accept the Music Usage Confirmation" at bounding box center [667, 691] width 404 height 14
click at [474, 694] on button "I accept the Music Usage Confirmation" at bounding box center [472, 691] width 14 height 14
click at [840, 749] on button "Create" at bounding box center [834, 750] width 70 height 32
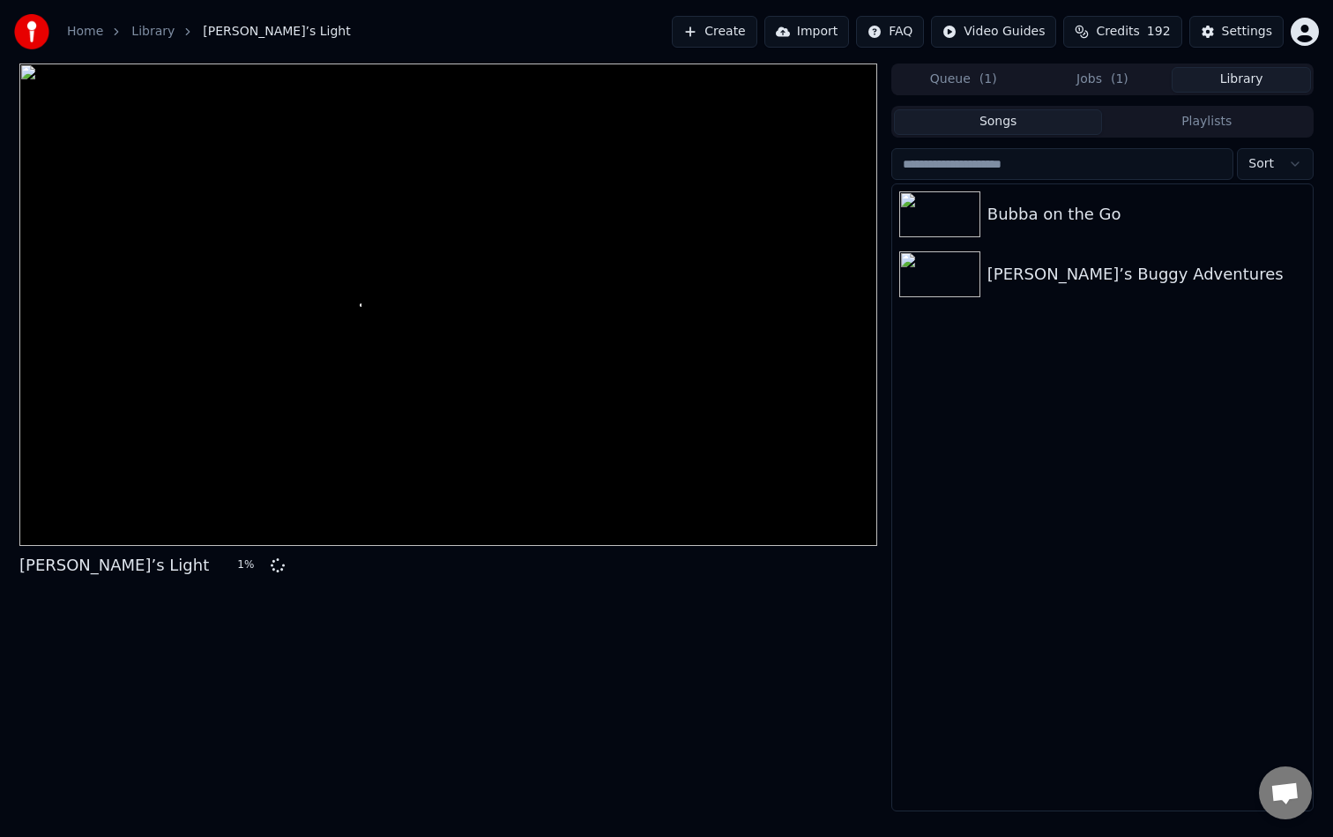
click at [1212, 81] on button "Library" at bounding box center [1241, 80] width 139 height 26
click at [1082, 70] on button "Jobs ( 1 )" at bounding box center [1103, 80] width 139 height 26
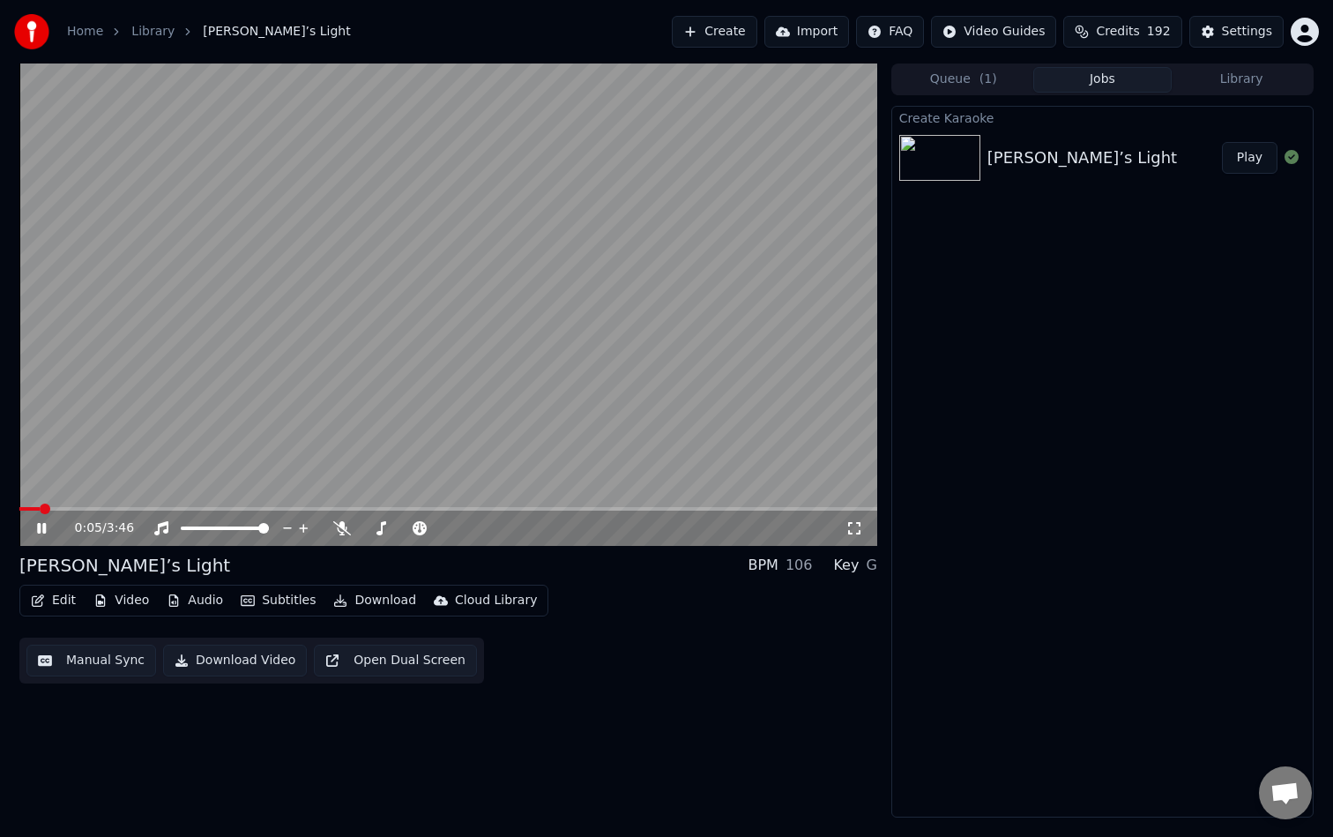
click at [616, 324] on video at bounding box center [448, 304] width 858 height 482
click at [310, 332] on video at bounding box center [448, 304] width 858 height 482
click at [338, 526] on icon at bounding box center [342, 528] width 18 height 14
click at [31, 510] on span at bounding box center [36, 509] width 11 height 11
click at [558, 304] on video at bounding box center [448, 304] width 858 height 482
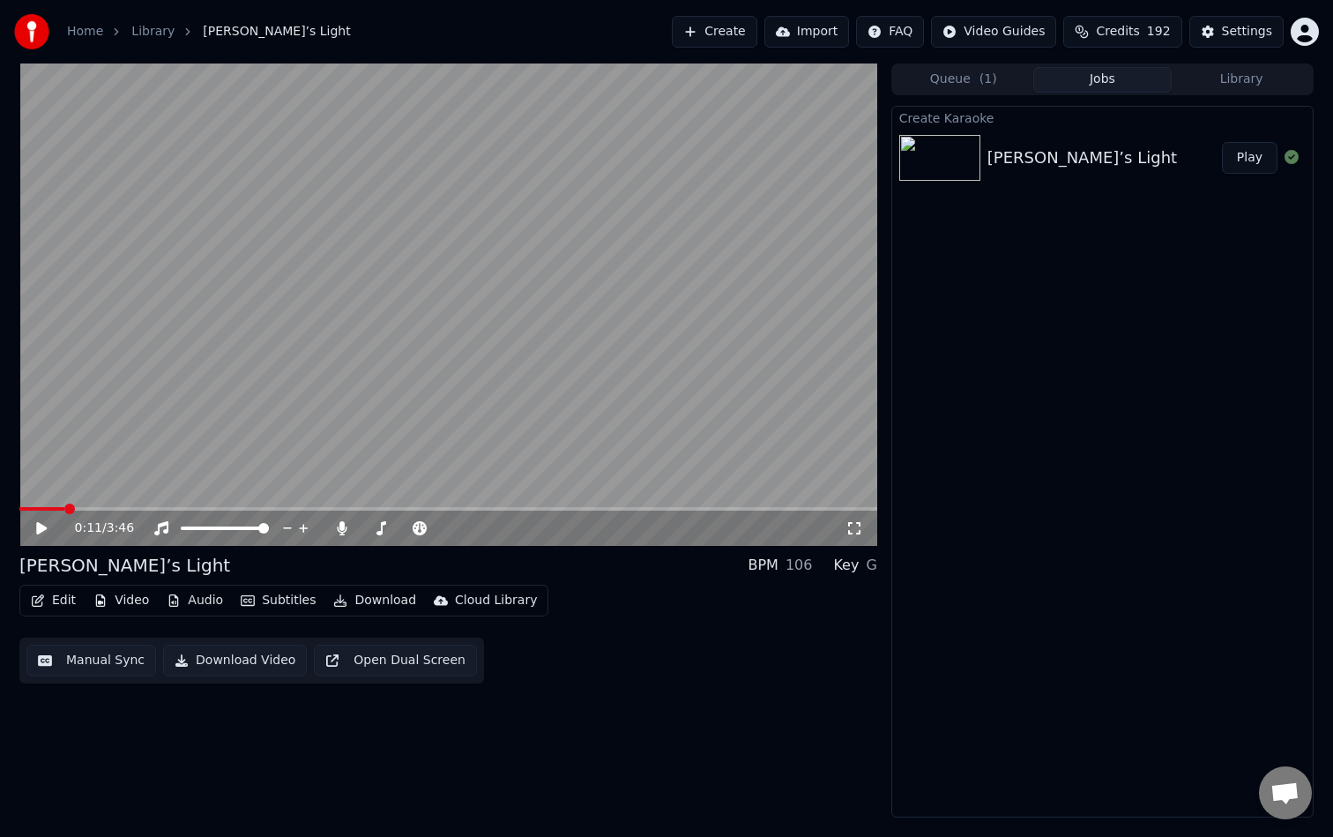
click at [375, 601] on button "Download" at bounding box center [374, 600] width 97 height 25
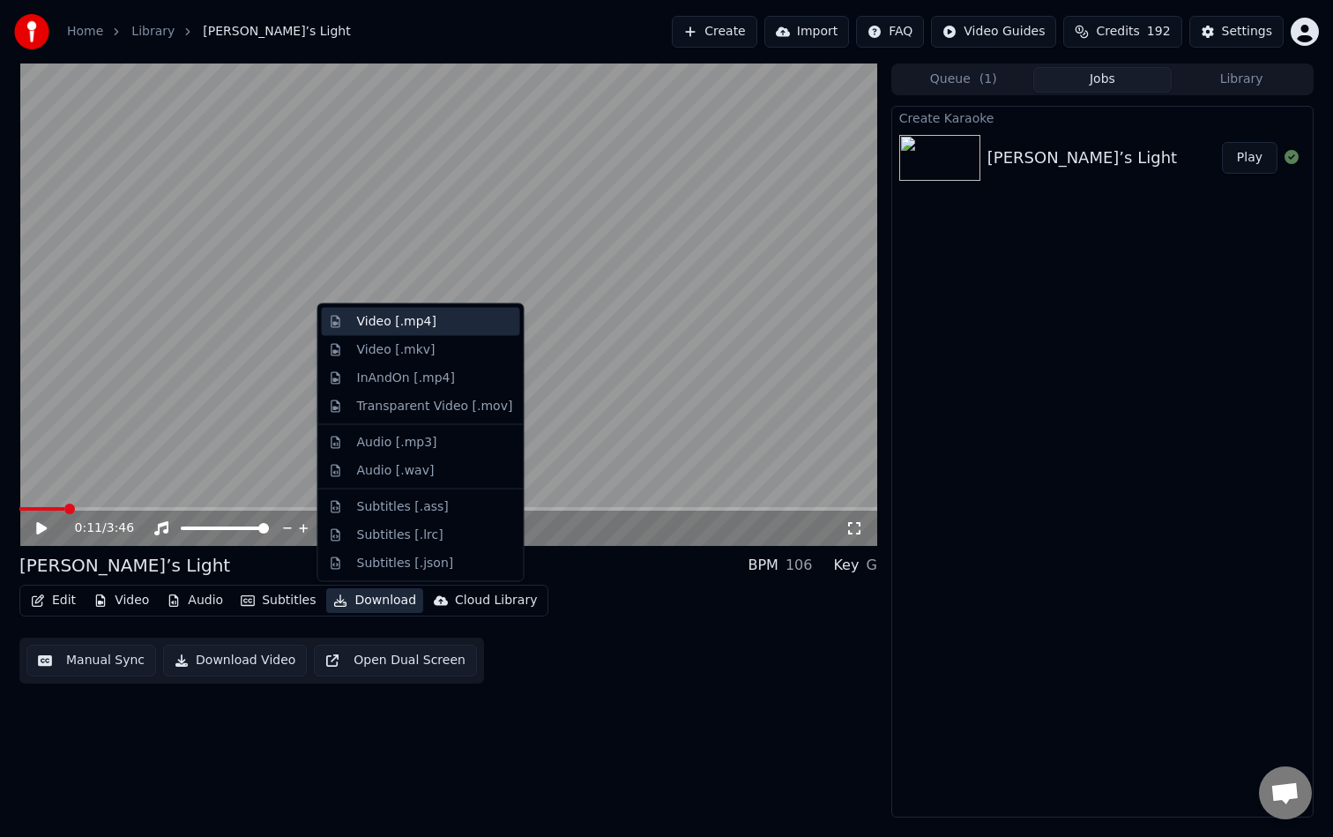
click at [419, 321] on div "Video [.mp4]" at bounding box center [396, 322] width 79 height 18
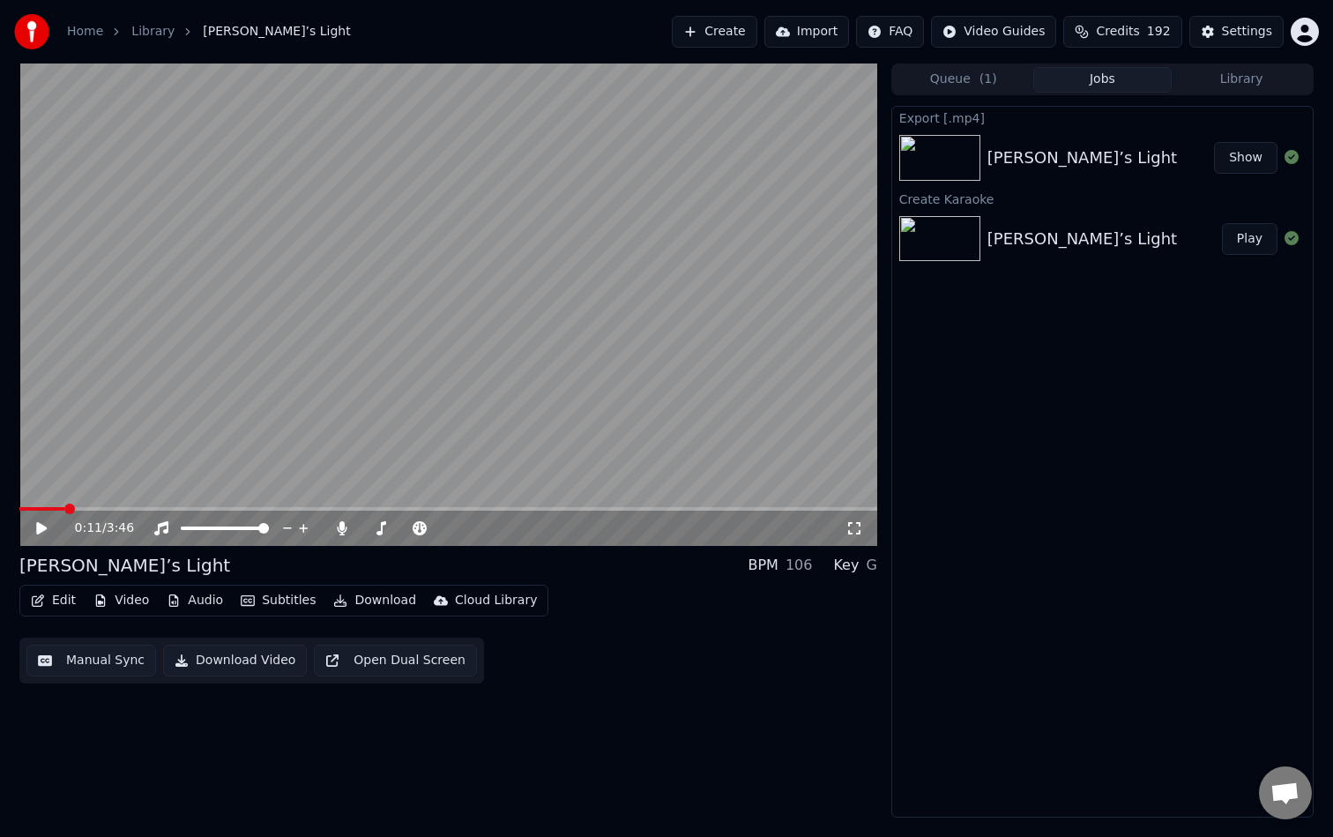
click at [1265, 160] on button "Show" at bounding box center [1245, 158] width 63 height 32
click at [1240, 65] on div "Queue ( 1 ) Jobs Library" at bounding box center [1103, 79] width 422 height 32
click at [1239, 75] on button "Library" at bounding box center [1241, 80] width 139 height 26
